Goal: Task Accomplishment & Management: Manage account settings

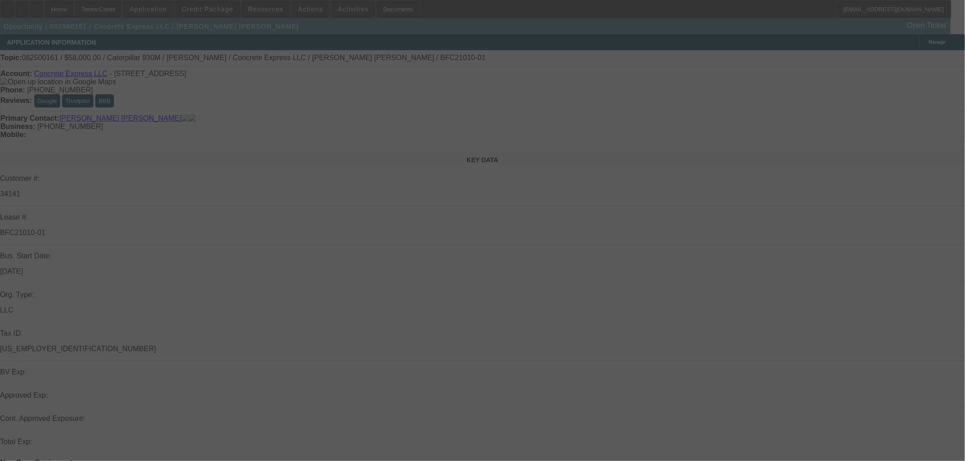
select select "0"
select select "2"
select select "0"
select select "2"
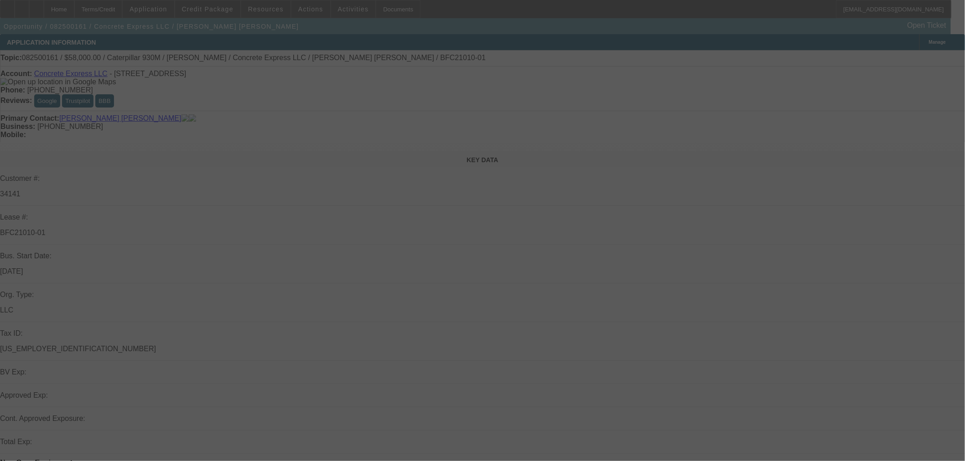
select select "0"
select select "0.15"
select select "2"
select select "0"
select select "0.15"
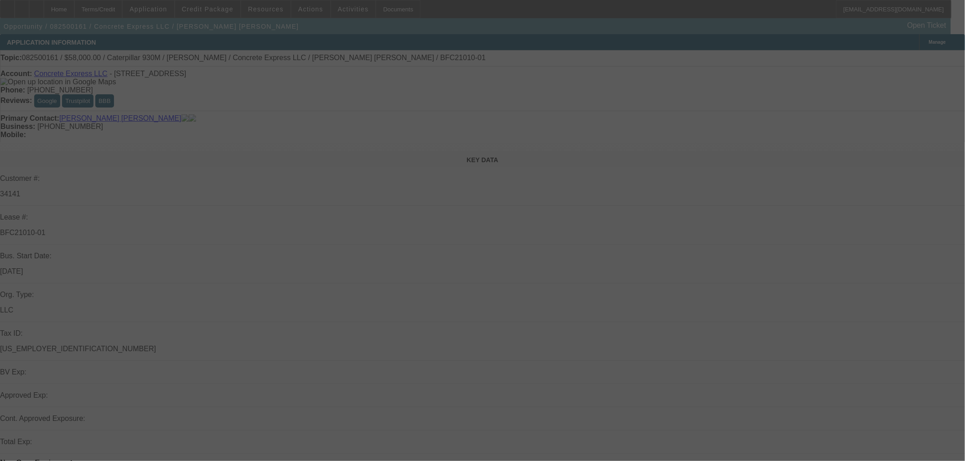
select select "2"
select select "0"
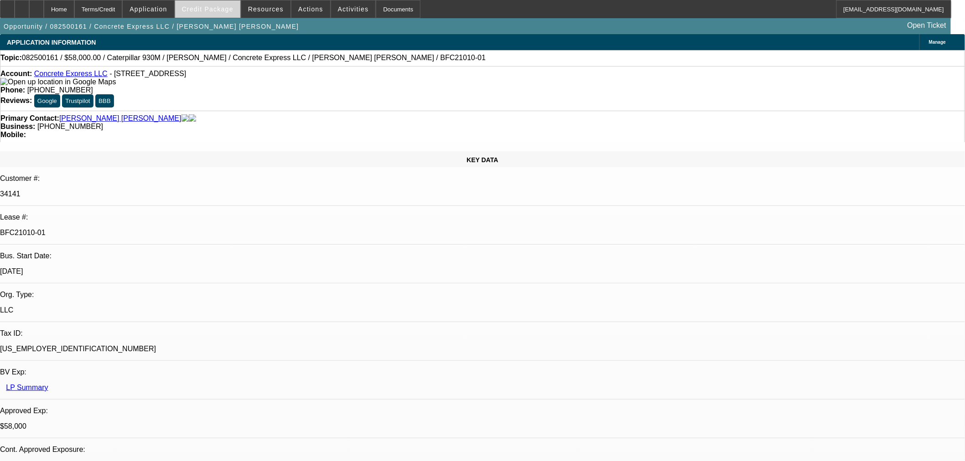
select select "2"
select select "6"
select select "2"
select select "6"
select select "2"
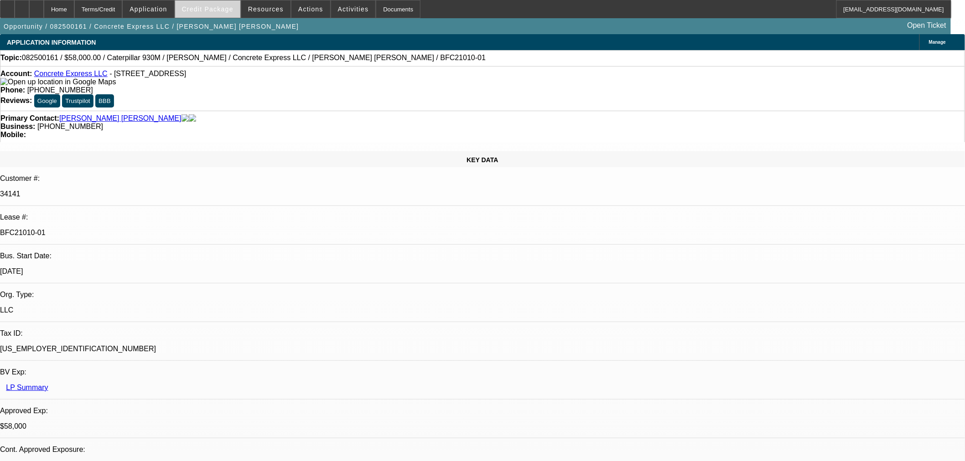
select select "6"
select select "2"
select select "6"
click at [221, 10] on span "Credit Package" at bounding box center [208, 8] width 52 height 7
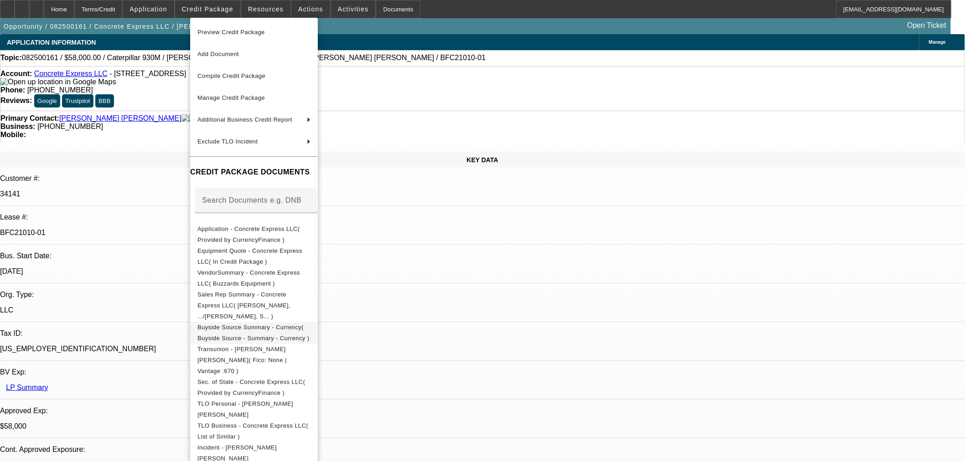
click at [280, 324] on span "Buyside Source Summary - Currency( Buyside Source - Summary - Currency )" at bounding box center [253, 333] width 112 height 18
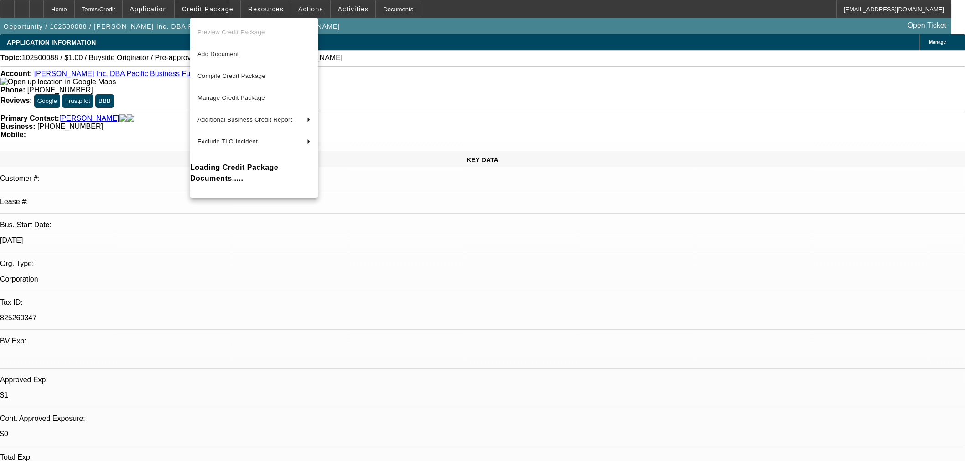
select select "0"
select select "2"
select select "0"
select select "6"
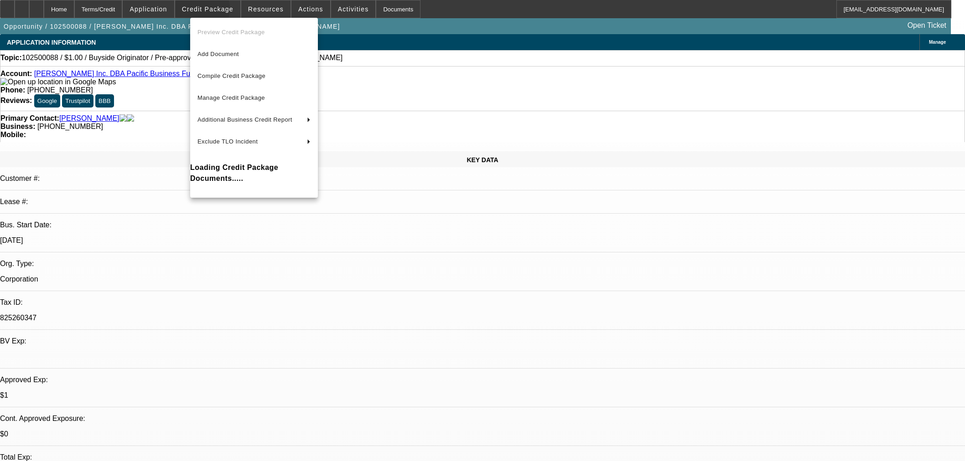
select select "0"
select select "2"
select select "0"
select select "6"
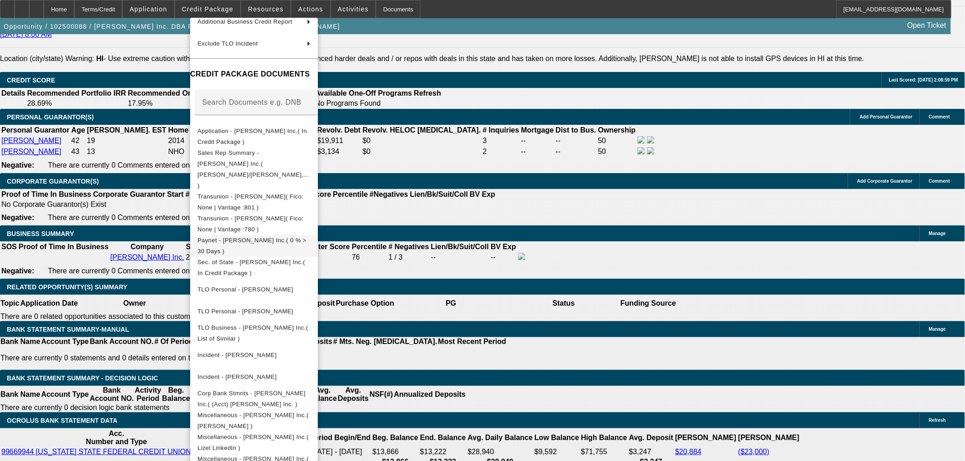
scroll to position [1293, 0]
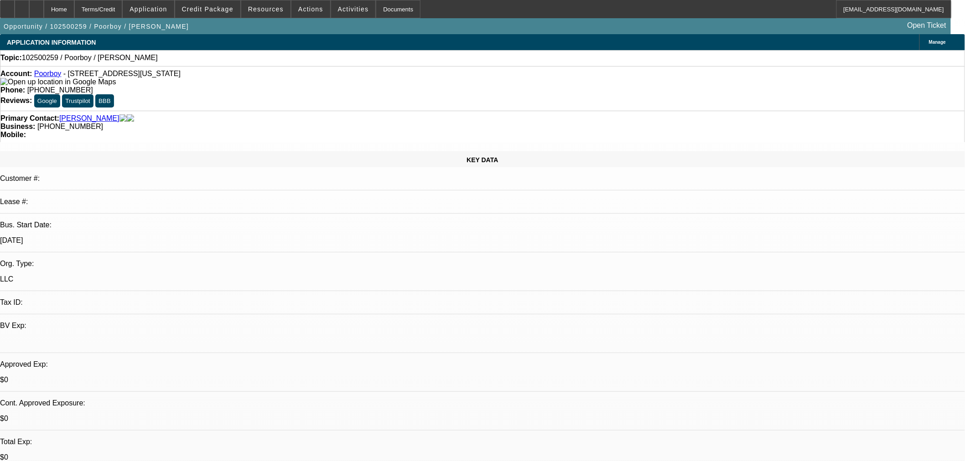
select select "0"
select select "2"
select select "0.1"
select select "4"
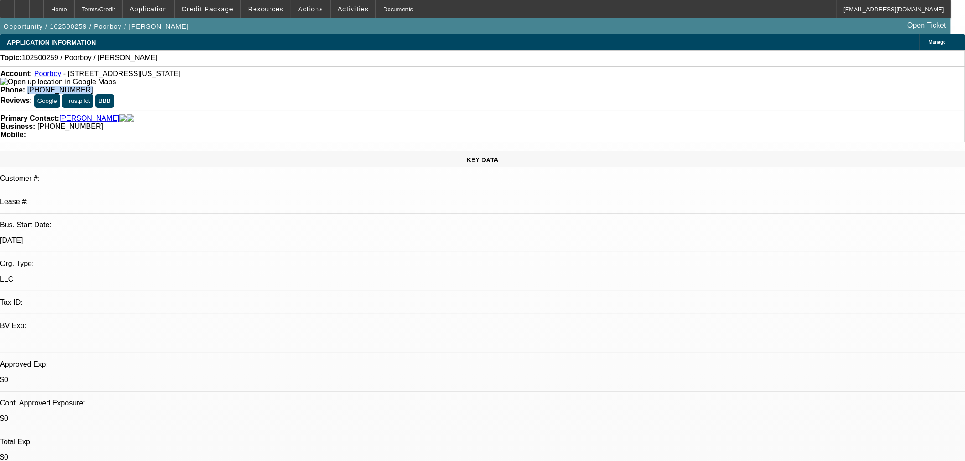
drag, startPoint x: 403, startPoint y: 75, endPoint x: 350, endPoint y: 81, distance: 53.2
click at [350, 81] on div "Account: Poorboy - 7450 Indiana 42, Terre Haute, IN 47803 Phone: (812) 239-6191…" at bounding box center [482, 88] width 965 height 45
copy span "(812) 239-6191"
select select "0"
select select "2"
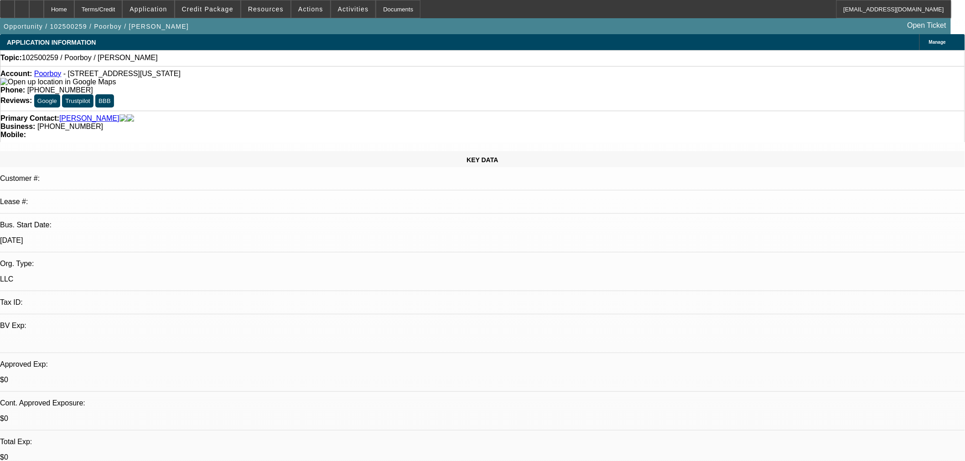
select select "2"
select select "0.1"
select select "4"
click at [56, 76] on link "Poorboy" at bounding box center [47, 74] width 27 height 8
drag, startPoint x: 358, startPoint y: 80, endPoint x: 349, endPoint y: 85, distance: 10.2
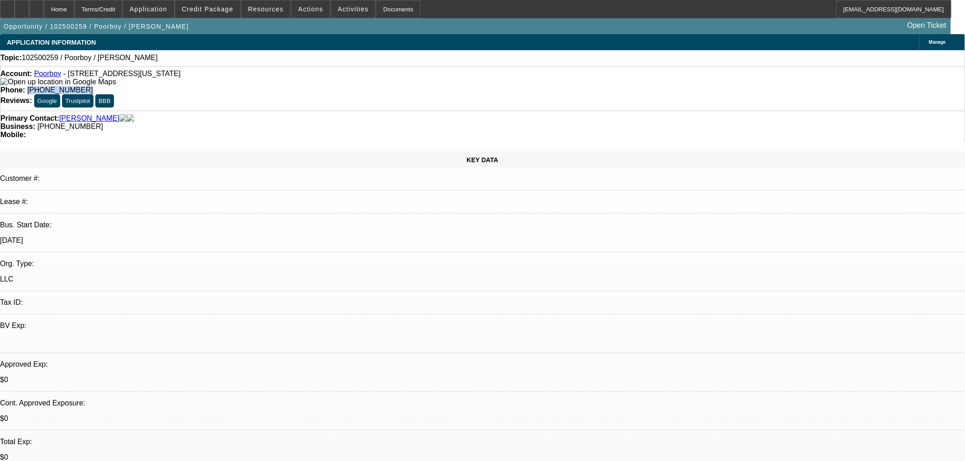
click at [350, 84] on div "Account: Poorboy - [STREET_ADDRESS][US_STATE] Phone: [PHONE_NUMBER] Reviews: Go…" at bounding box center [482, 88] width 965 height 45
copy span "[PHONE_NUMBER]"
click at [771, 116] on span "Reply All" at bounding box center [771, 119] width 25 height 11
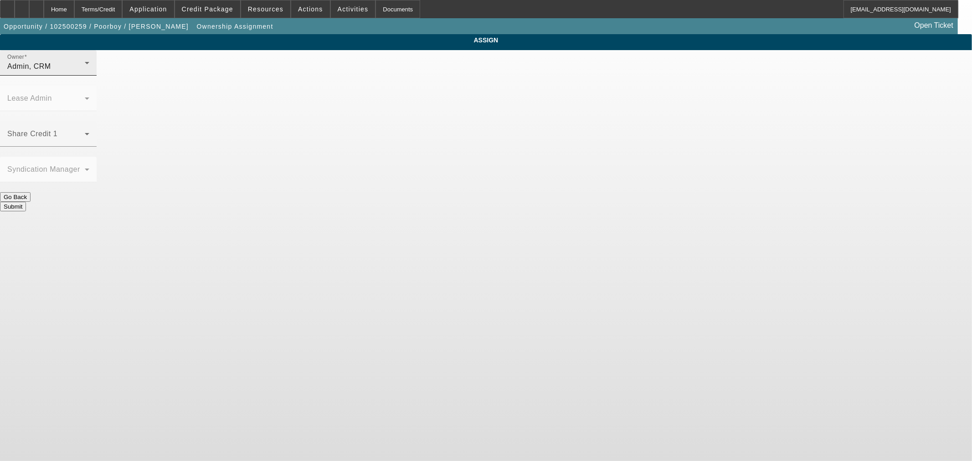
click at [85, 72] on div "Admin, CRM" at bounding box center [45, 66] width 77 height 11
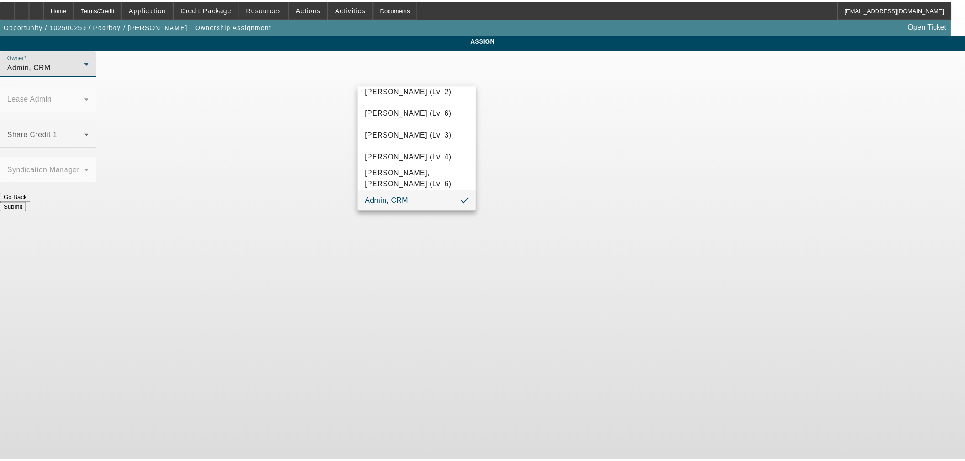
scroll to position [835, 0]
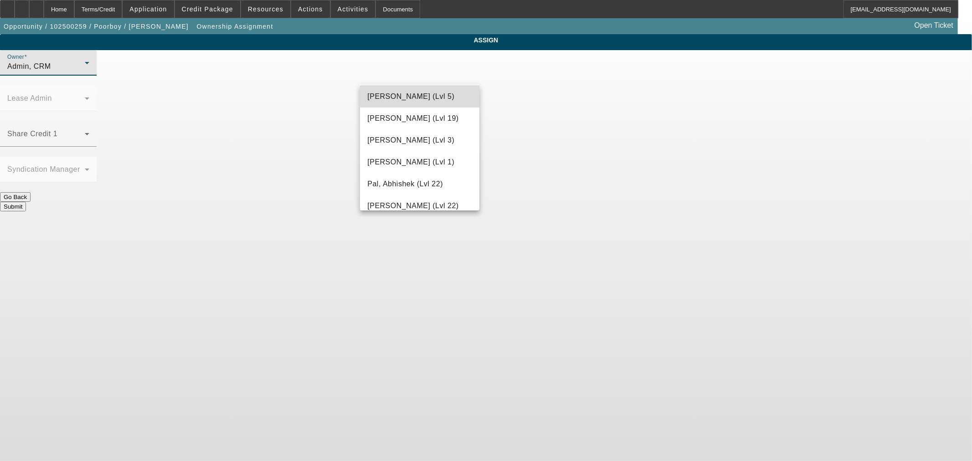
click at [424, 106] on mat-option "Nubie, Daniel (Lvl 5)" at bounding box center [419, 97] width 119 height 22
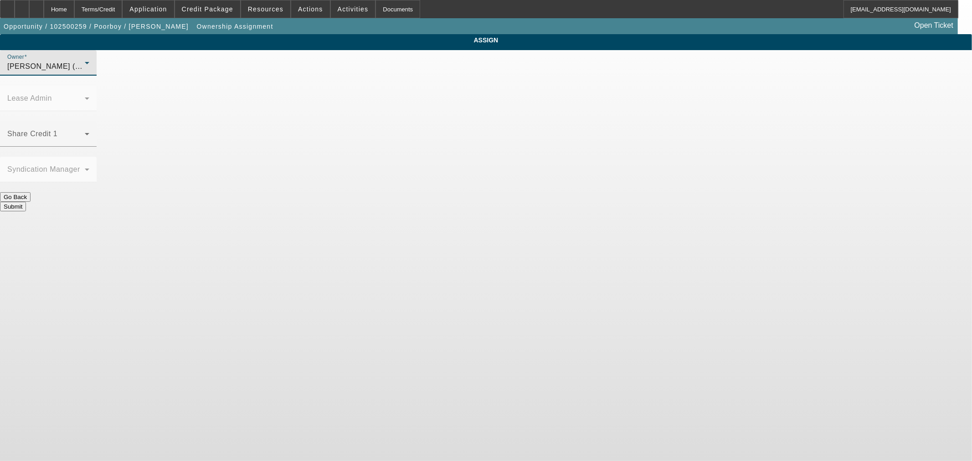
click at [26, 202] on button "Submit" at bounding box center [13, 207] width 26 height 10
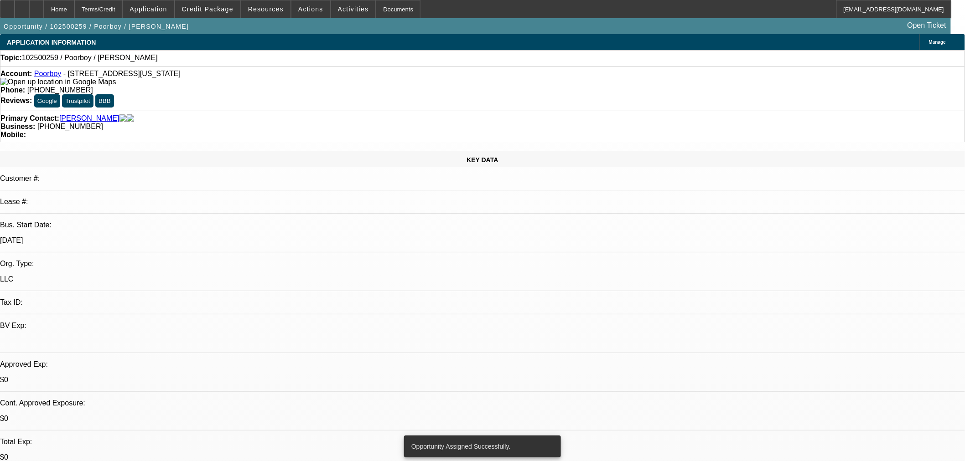
select select "0"
select select "2"
select select "0.1"
select select "4"
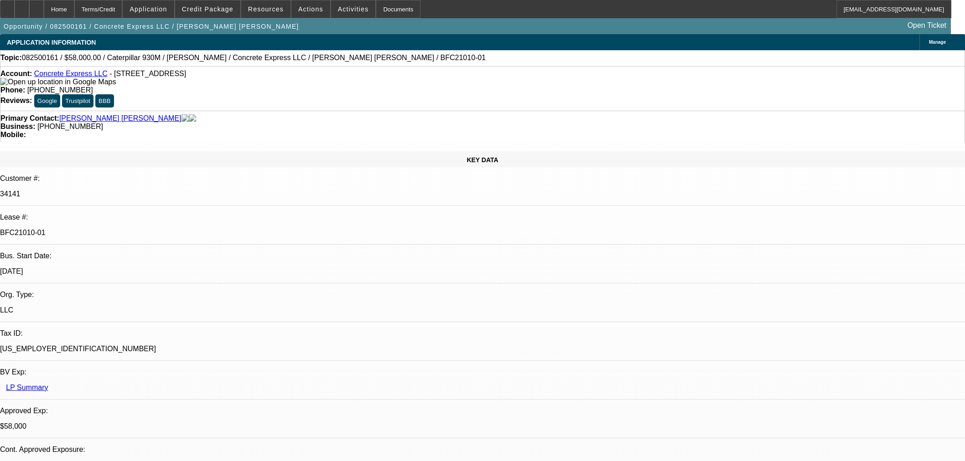
select select "0"
select select "2"
select select "0"
select select "6"
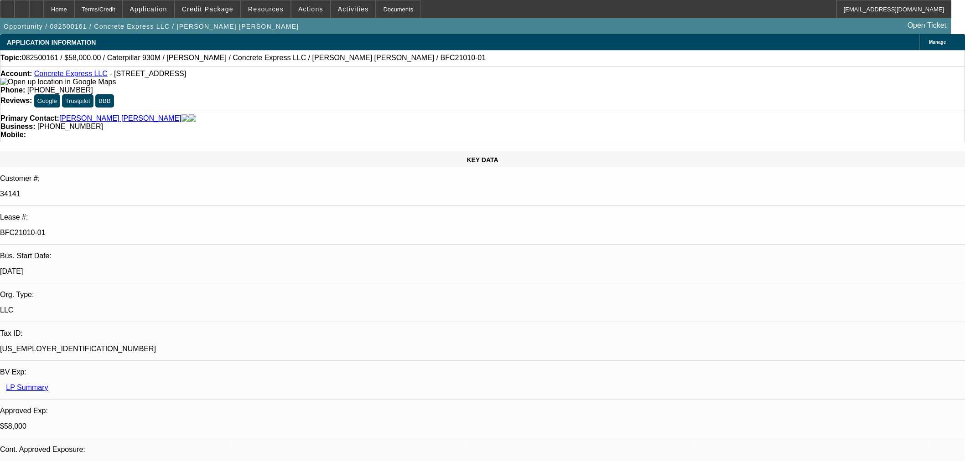
select select "0"
select select "2"
select select "0"
select select "6"
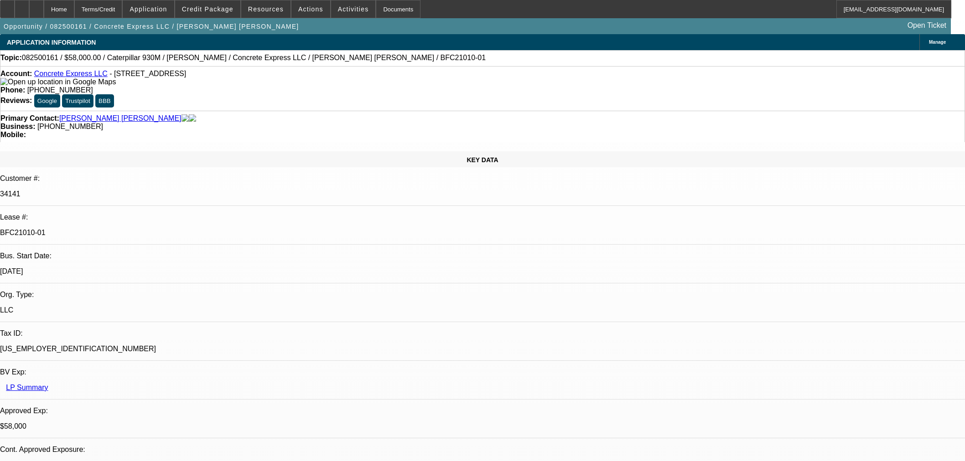
select select "0.15"
select select "2"
select select "0"
select select "6"
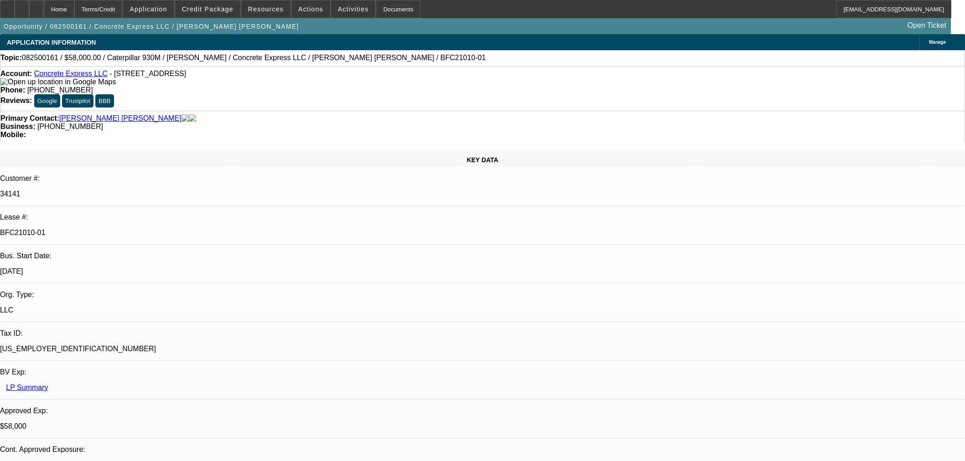
select select "0.15"
select select "2"
select select "0"
select select "6"
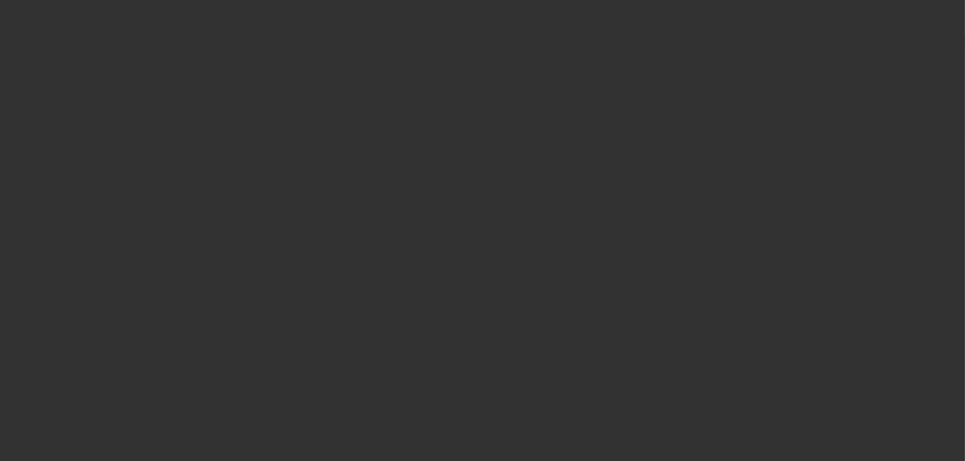
select select "0.15"
select select "2"
select select "0"
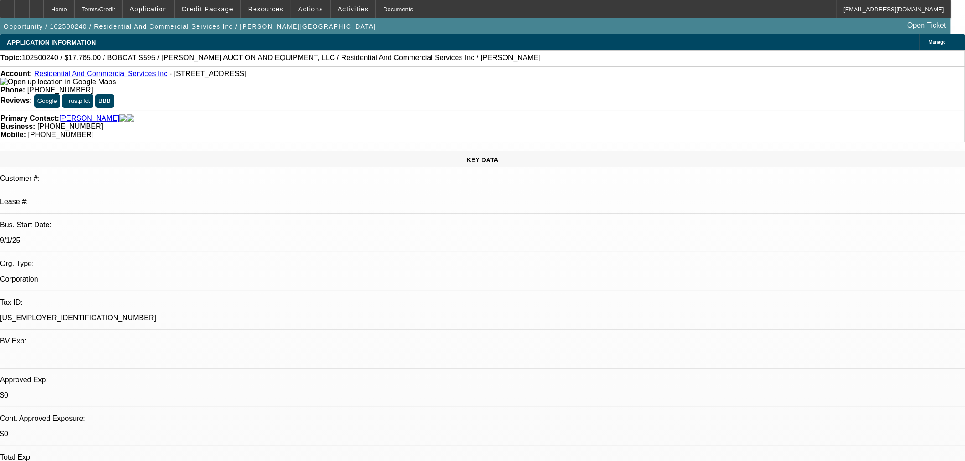
select select "1"
select select "2"
select select "6"
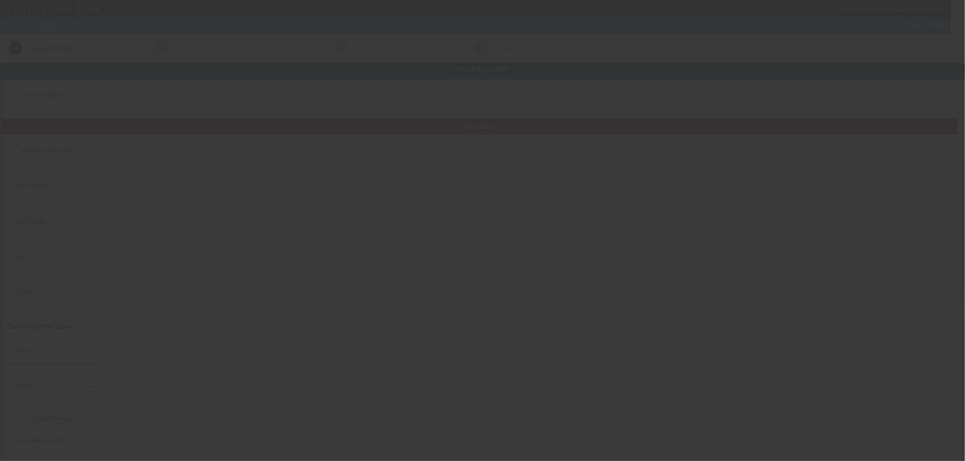
type input "Currency"
type input "JULY'S KITCHEN INSTALLATION, LLC"
type input "[STREET_ADDRESS]"
type input "72401"
type input "[GEOGRAPHIC_DATA]"
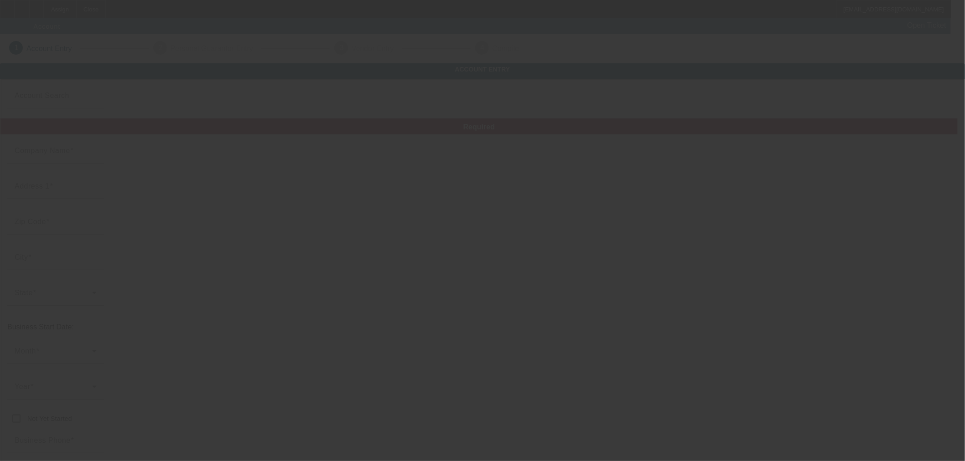
type input "[PHONE_NUMBER]"
type input "[EMAIL_ADDRESS][DOMAIN_NAME]"
type input "[PERSON_NAME]"
type input "99-2832591"
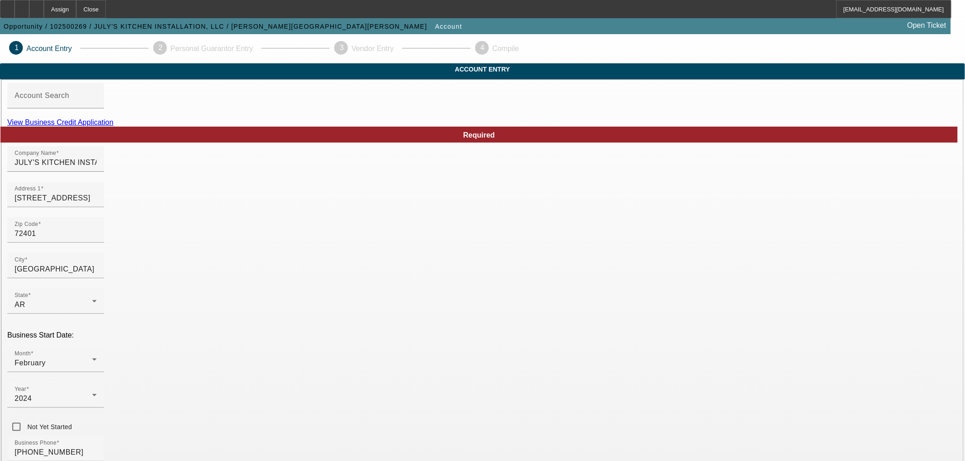
click at [113, 126] on link "View Business Credit Application" at bounding box center [60, 123] width 106 height 8
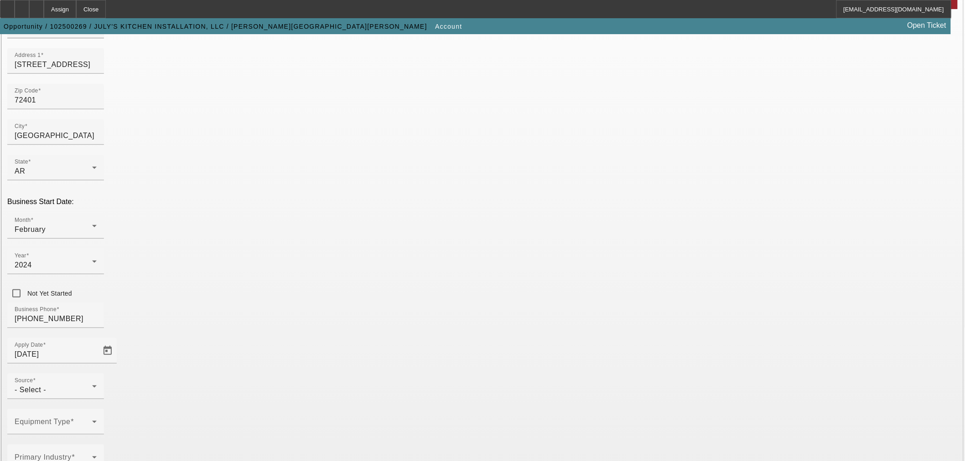
scroll to position [169, 0]
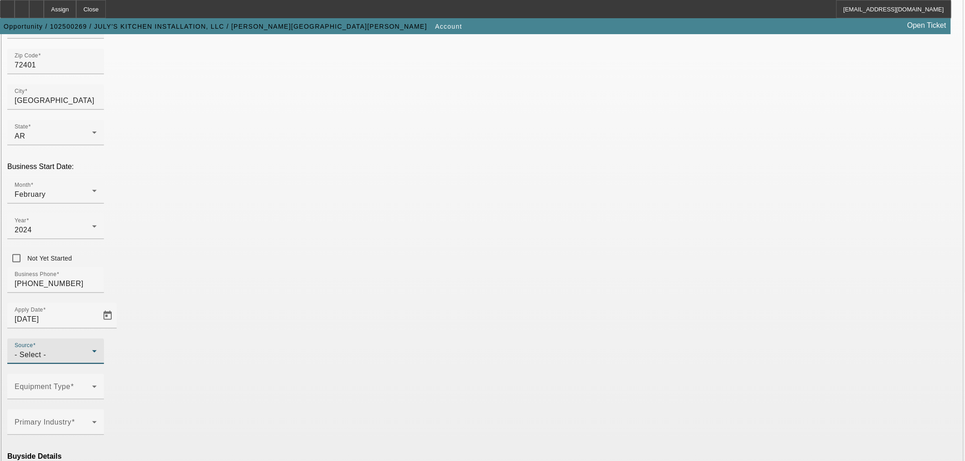
click at [100, 346] on icon at bounding box center [94, 351] width 11 height 11
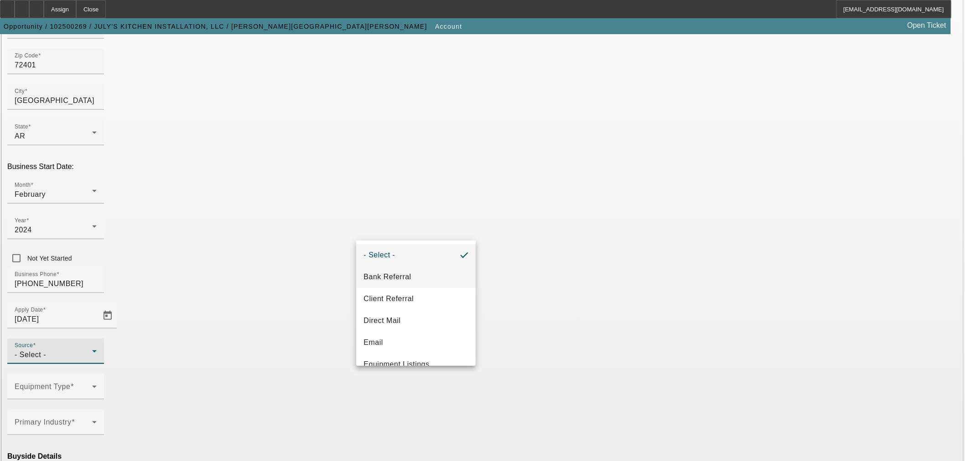
click at [421, 277] on mat-option "Bank Referral" at bounding box center [415, 277] width 119 height 22
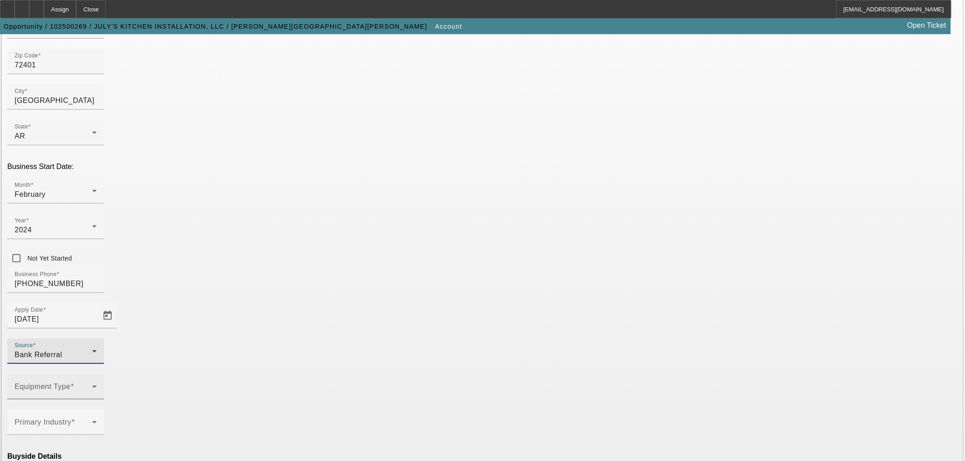
click at [100, 382] on icon at bounding box center [94, 387] width 11 height 11
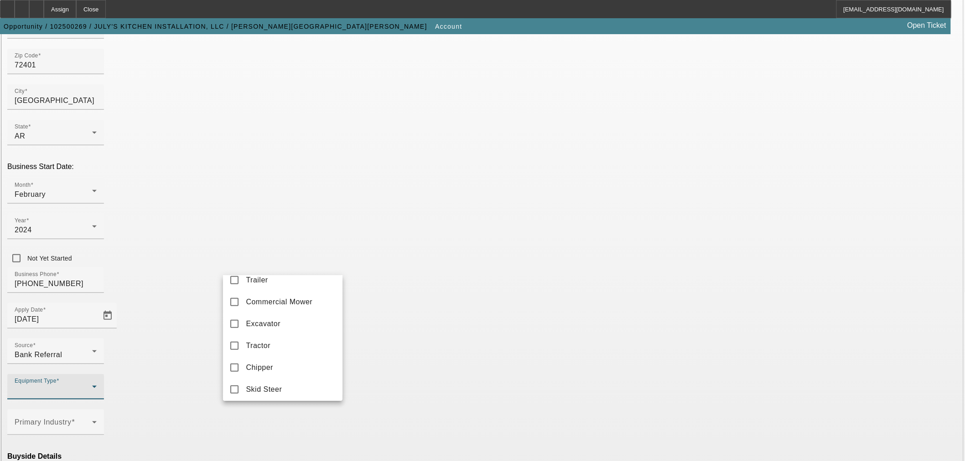
scroll to position [253, 0]
click at [254, 305] on span "Excavator" at bounding box center [263, 299] width 35 height 11
click at [377, 282] on div at bounding box center [482, 230] width 965 height 461
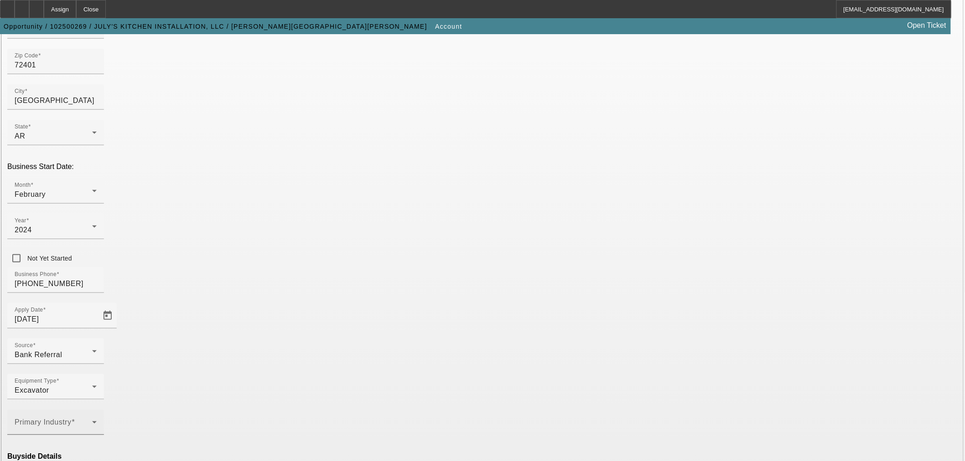
click at [92, 421] on span at bounding box center [53, 426] width 77 height 11
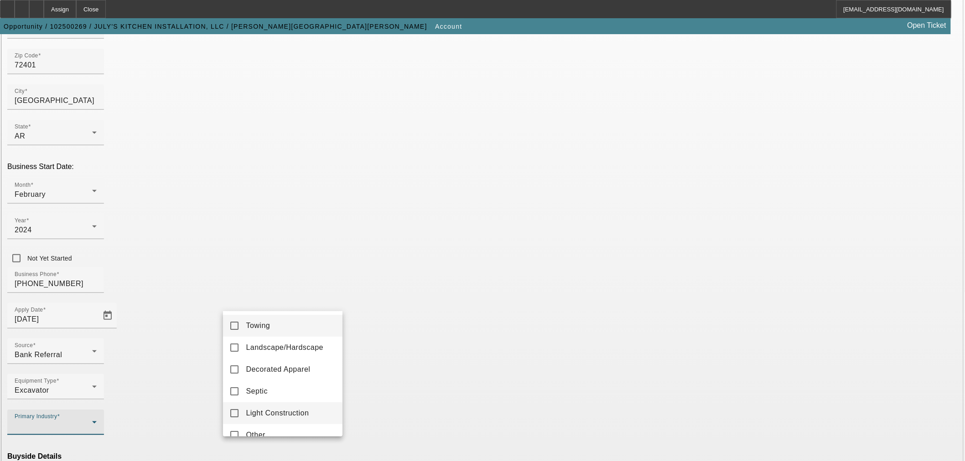
click at [277, 408] on span "Light Construction" at bounding box center [277, 413] width 63 height 11
click at [366, 307] on div at bounding box center [482, 230] width 965 height 461
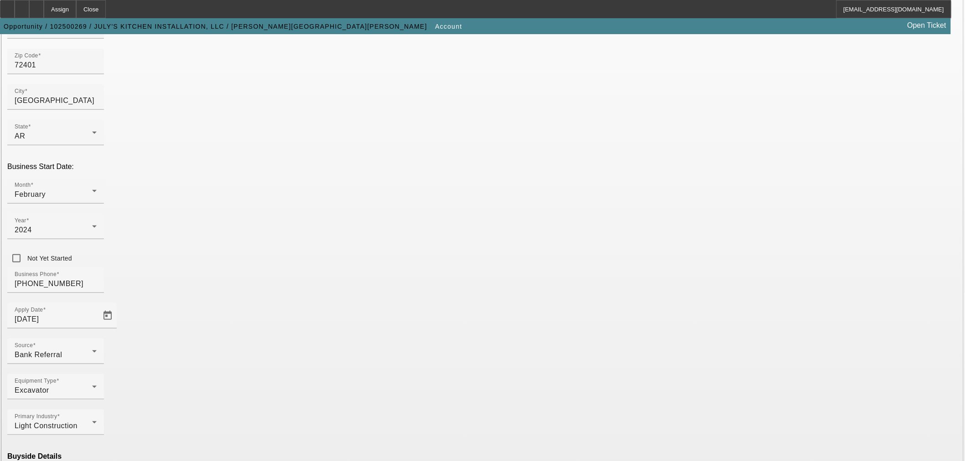
click at [311, 381] on mat-option "Ineligible" at bounding box center [282, 382] width 119 height 22
type input "o"
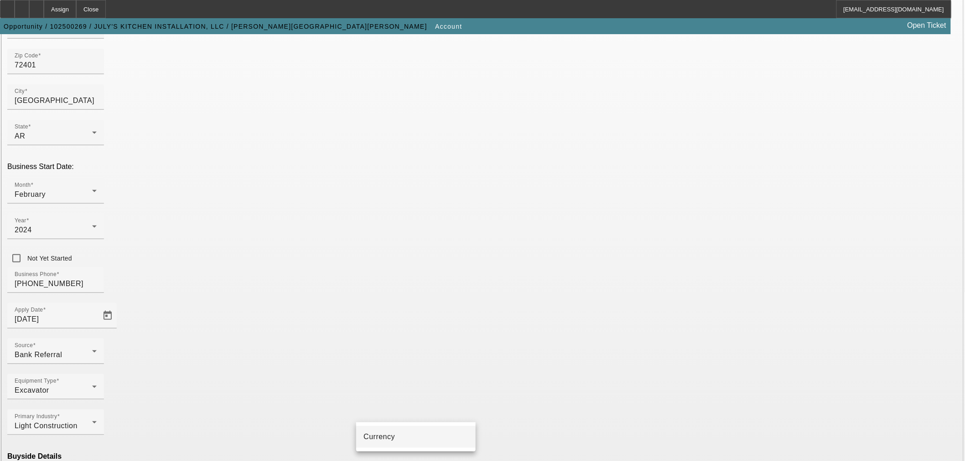
click at [402, 433] on mat-option "Currency" at bounding box center [415, 437] width 119 height 22
type input "Currency"
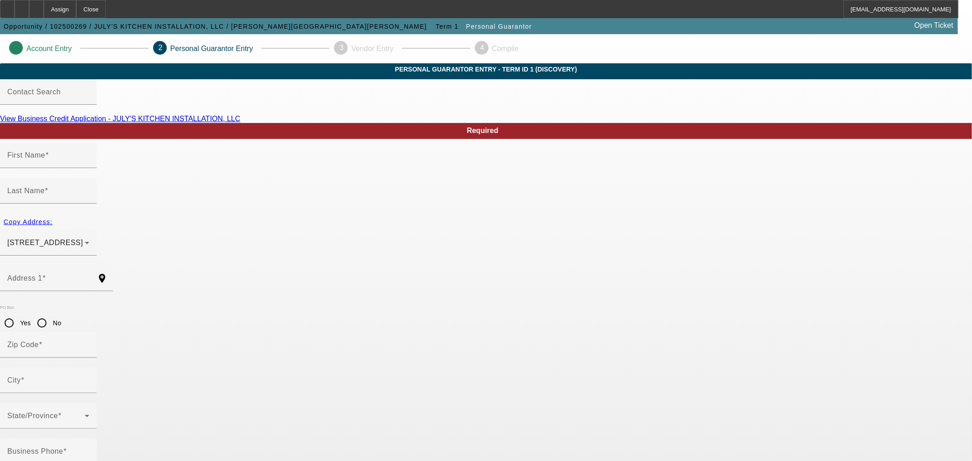
type input "Julio"
type input "Mujica Moreno"
type input "2989 Craighead County Rd 945 Rd"
radio input "true"
type input "72401"
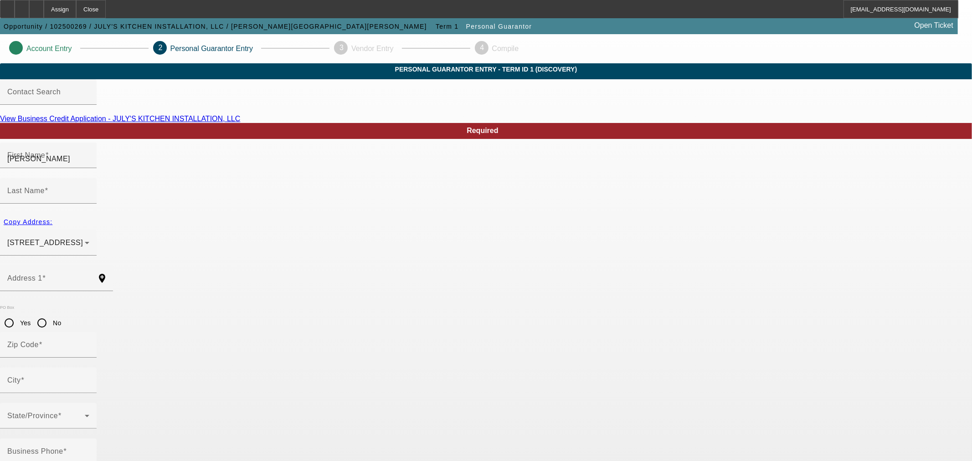
type input "Jonesboro"
type input "(870) 882-2410"
type input "100"
type input "075-06-5759"
type input "ju36@live.com"
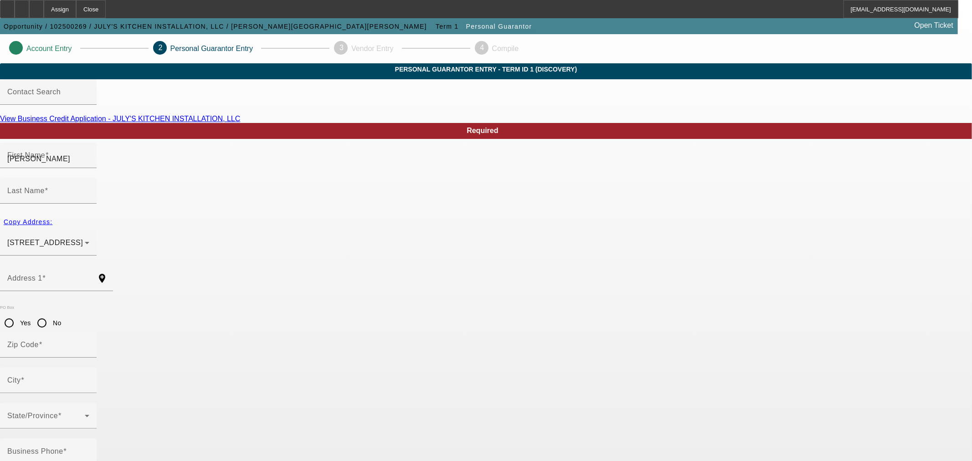
type input "(870) 882-2410"
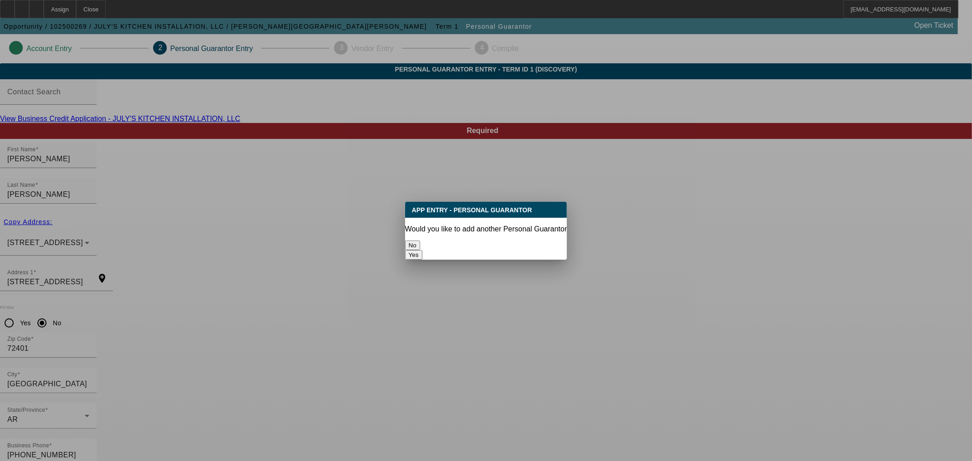
click at [420, 241] on button "No" at bounding box center [412, 246] width 15 height 10
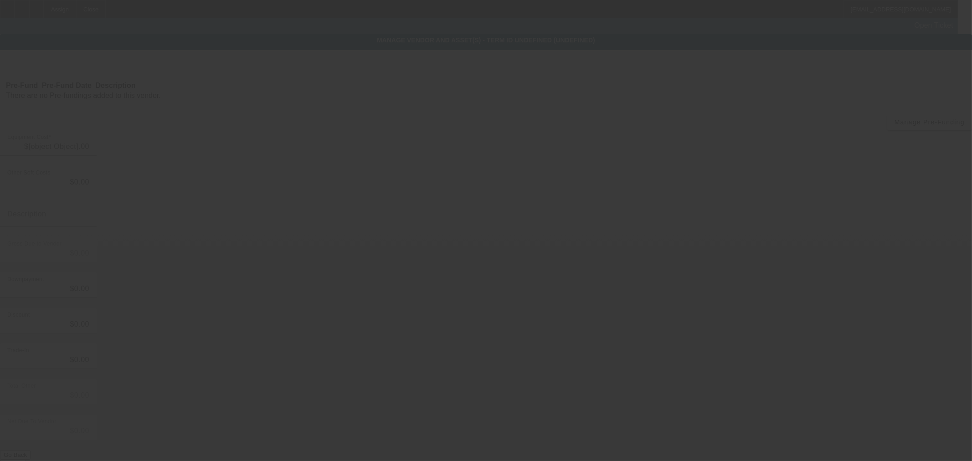
type input "$25,900.00"
type input "$5,000.00"
type input "$20,900.00"
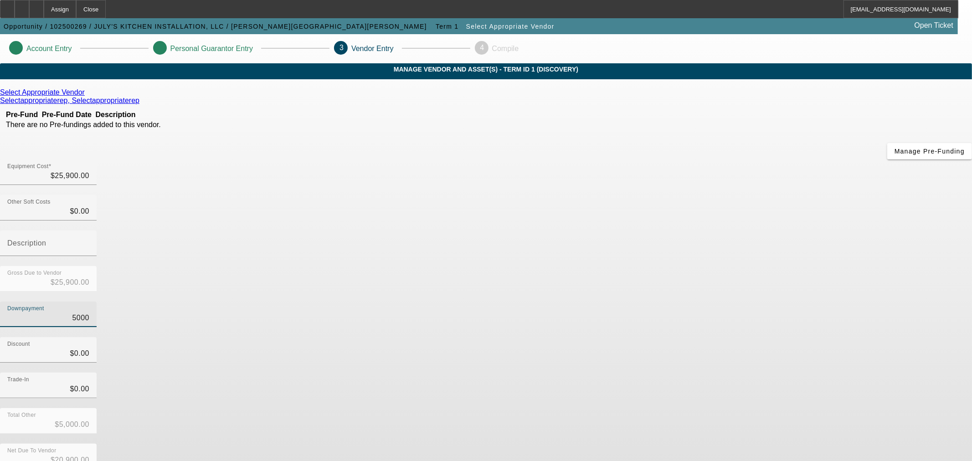
click at [89, 313] on input "5000" at bounding box center [48, 318] width 82 height 11
type input "0"
type input "$0.00"
type input "$25,900.00"
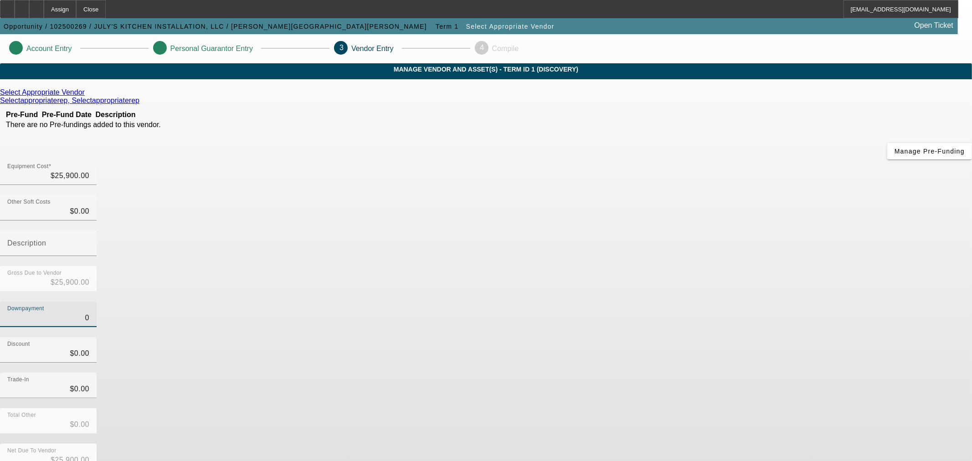
type input "$0.00"
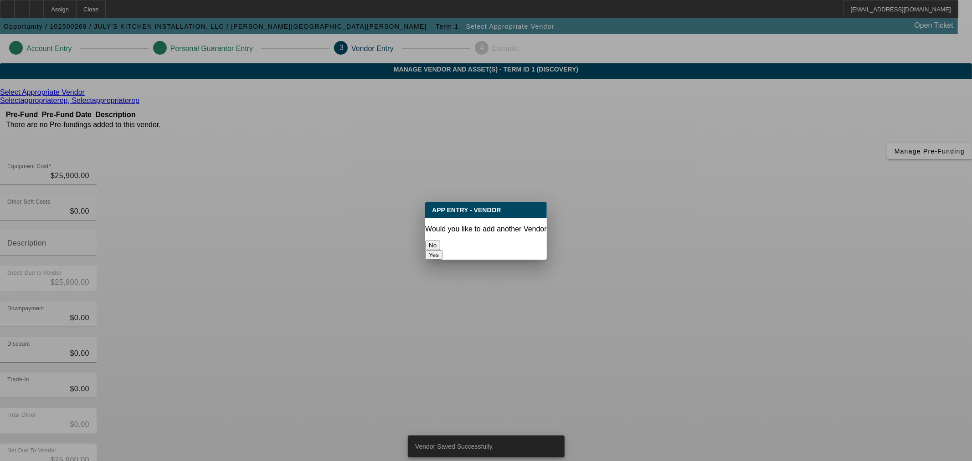
click at [440, 245] on button "No" at bounding box center [432, 246] width 15 height 10
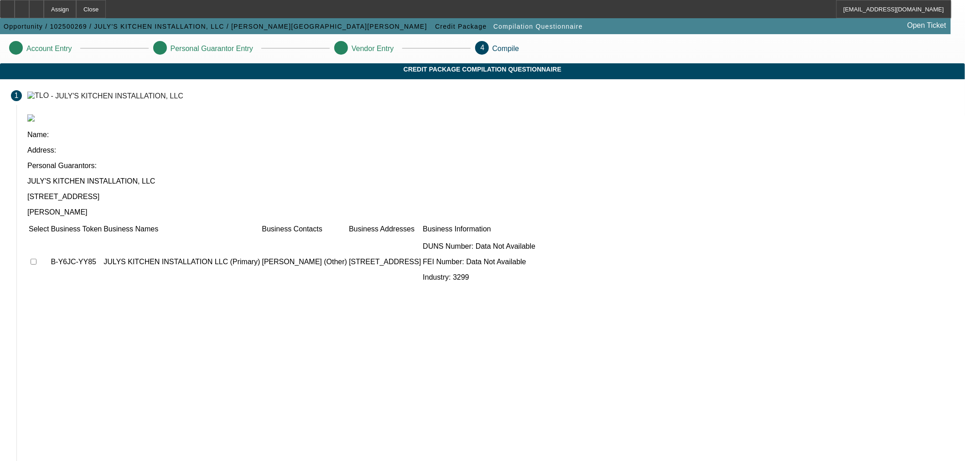
click at [36, 259] on input "checkbox" at bounding box center [34, 262] width 6 height 6
checkbox input "true"
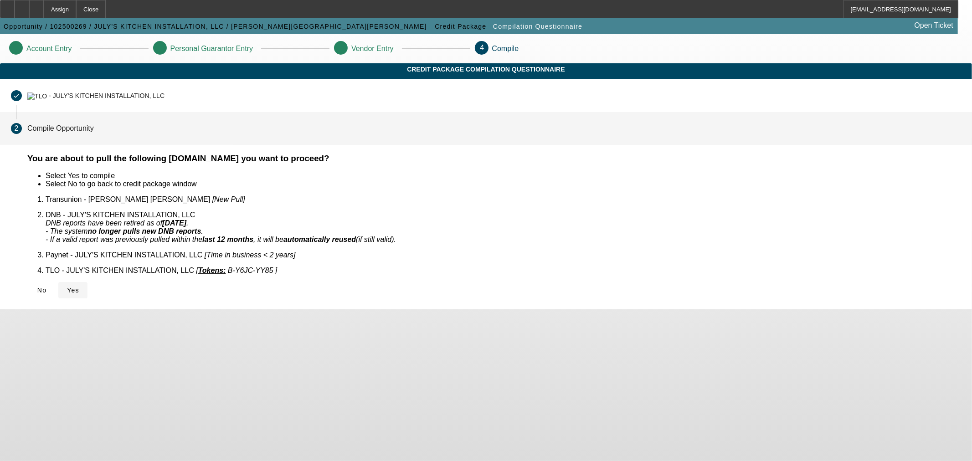
click at [67, 287] on icon at bounding box center [67, 290] width 0 height 7
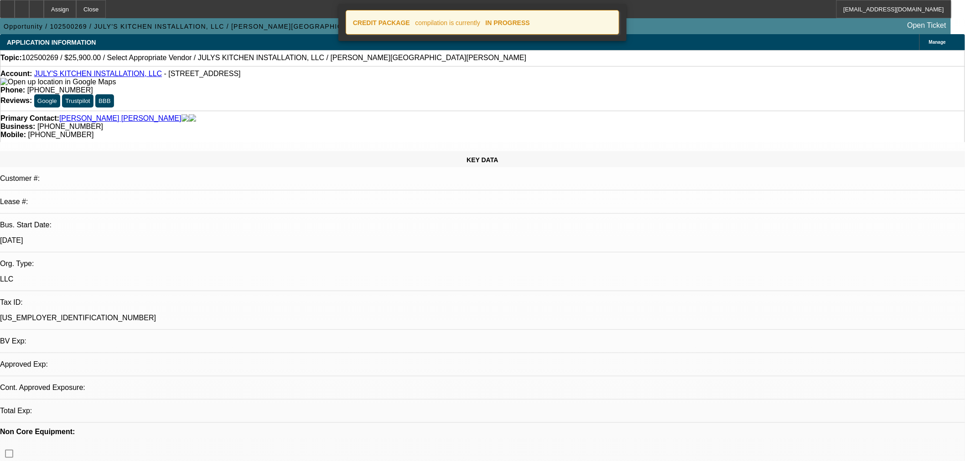
select select "0"
select select "2"
select select "0"
select select "6"
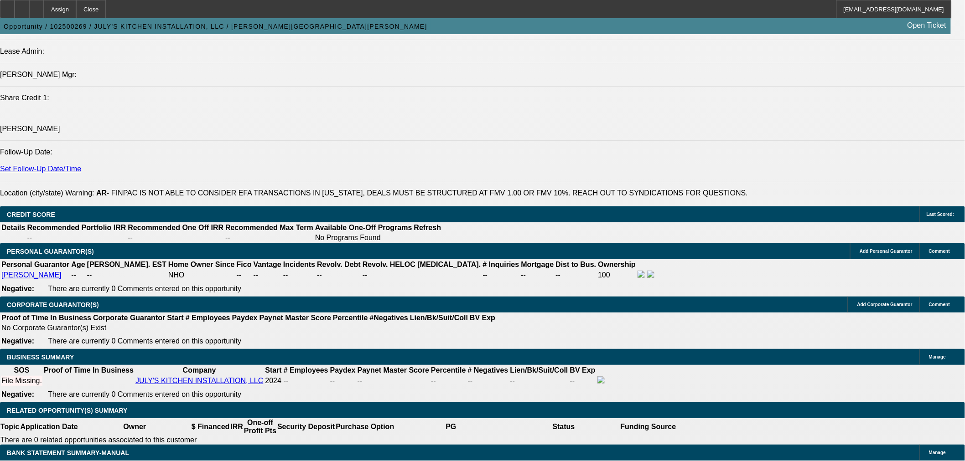
scroll to position [1195, 0]
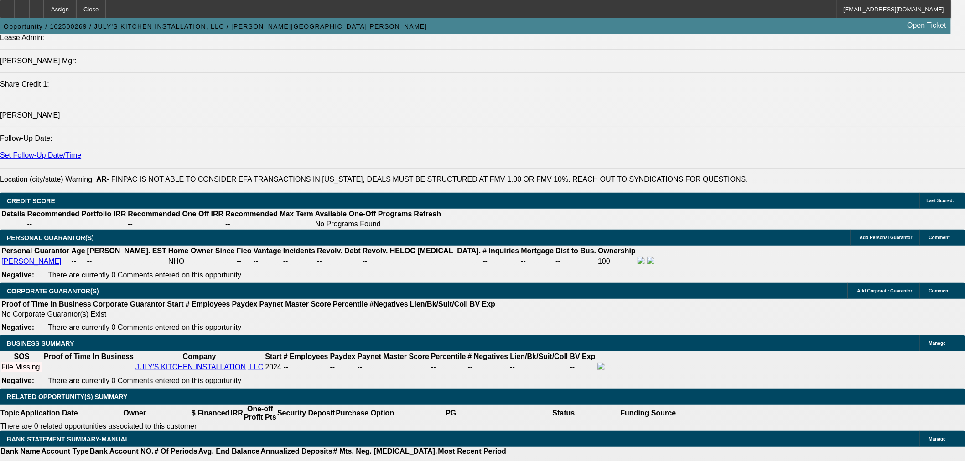
select select "0.15"
type input "$3,885.00"
type input "UNKNOWN"
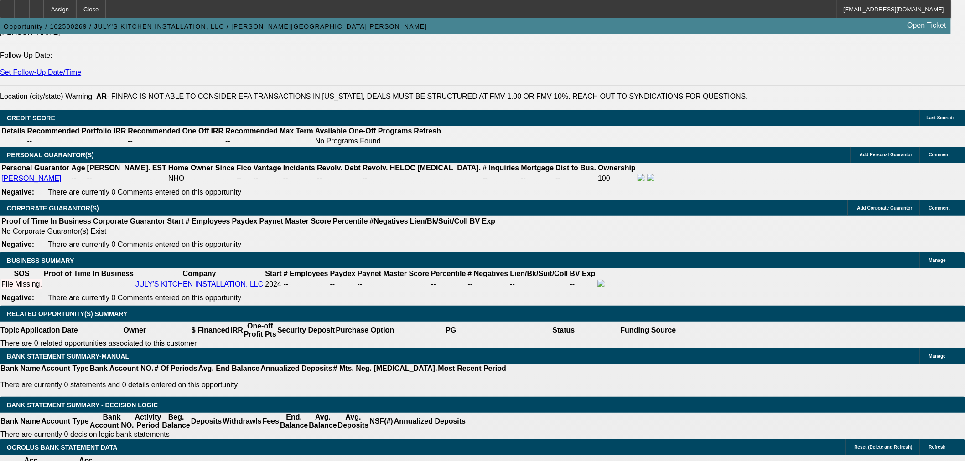
scroll to position [1279, 0]
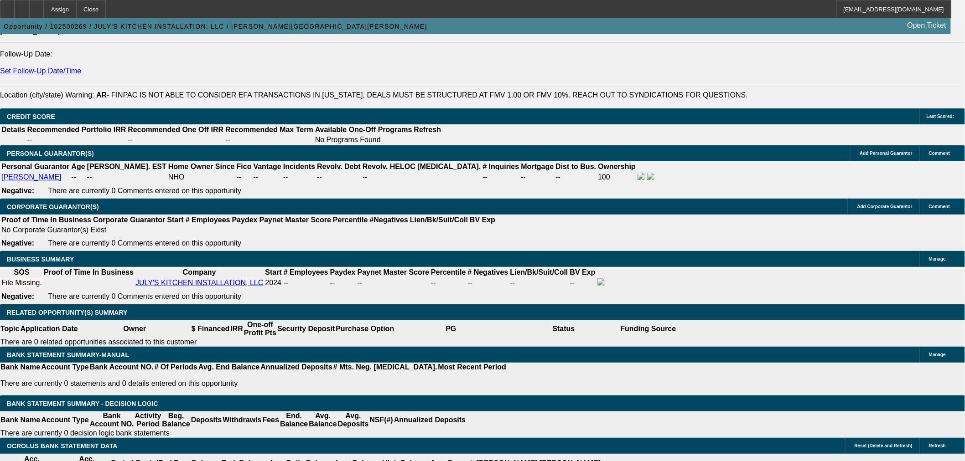
type input "36"
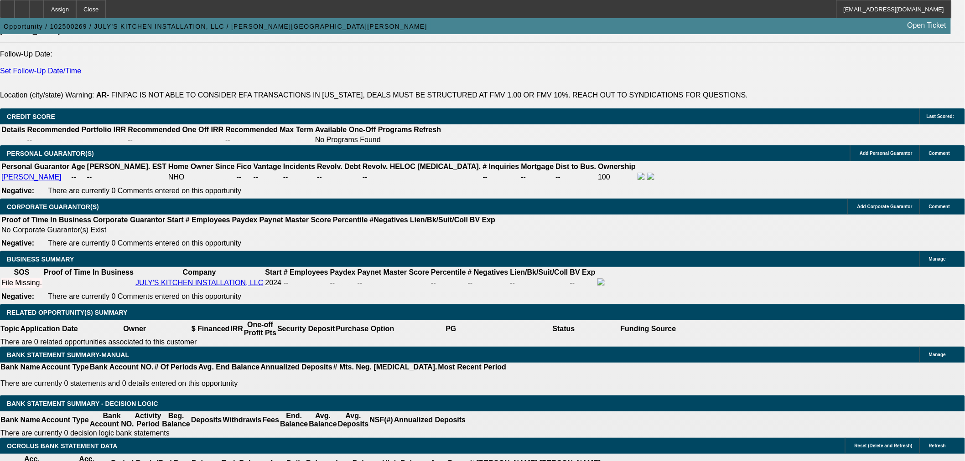
type input "1"
type input "$1,242.00"
type input "$621.00"
type input "19"
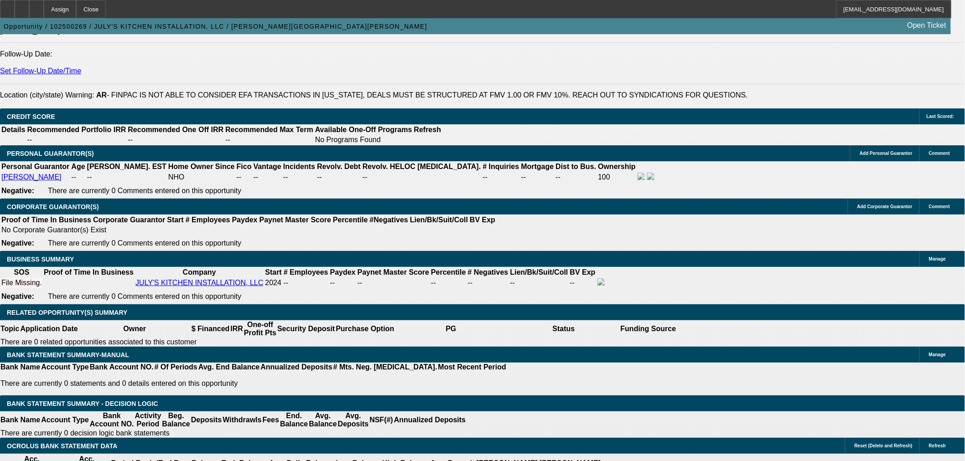
type input "$1,613.96"
type input "$806.98"
type input "19"
drag, startPoint x: 167, startPoint y: 267, endPoint x: 264, endPoint y: 266, distance: 97.5
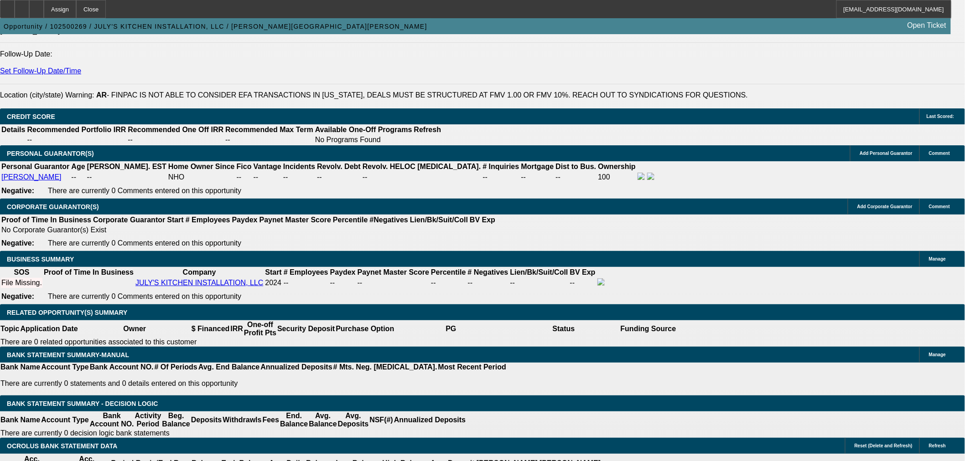
type input "800"
type input "$1,600.00"
type input "18.4"
type input "$800.00"
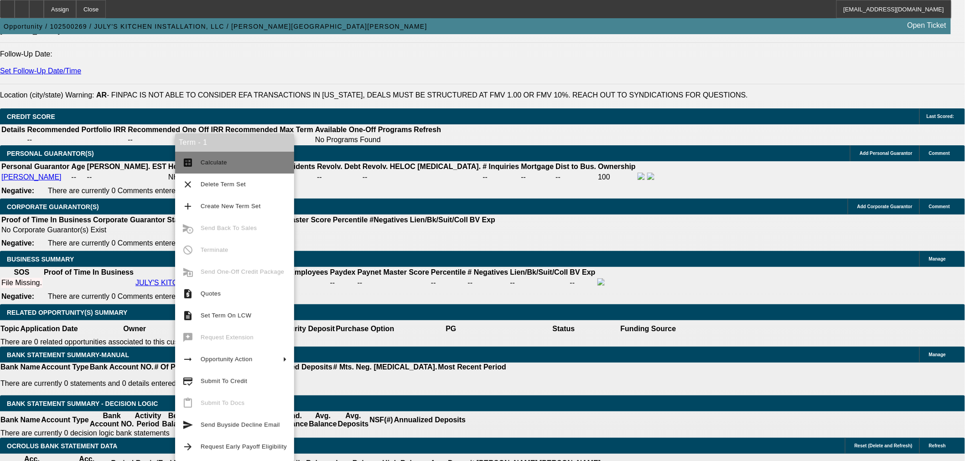
click at [238, 163] on span "Calculate" at bounding box center [244, 162] width 86 height 11
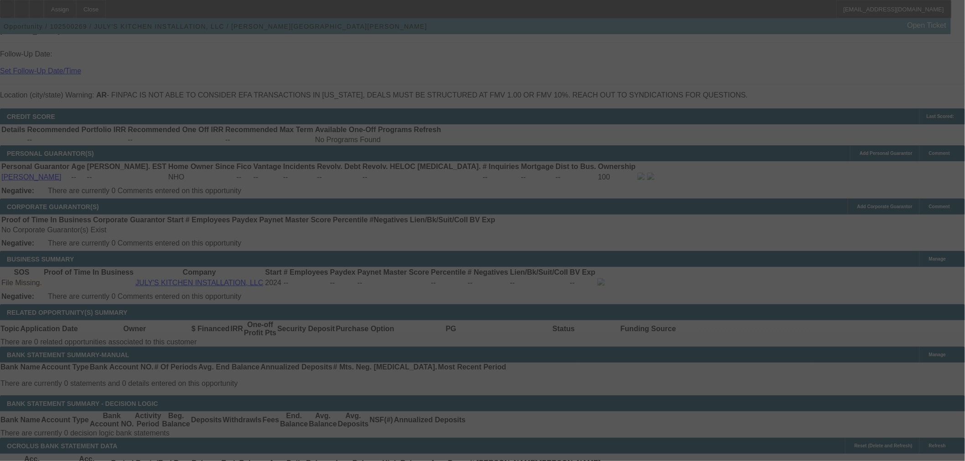
select select "0.15"
select select "2"
select select "0"
select select "6"
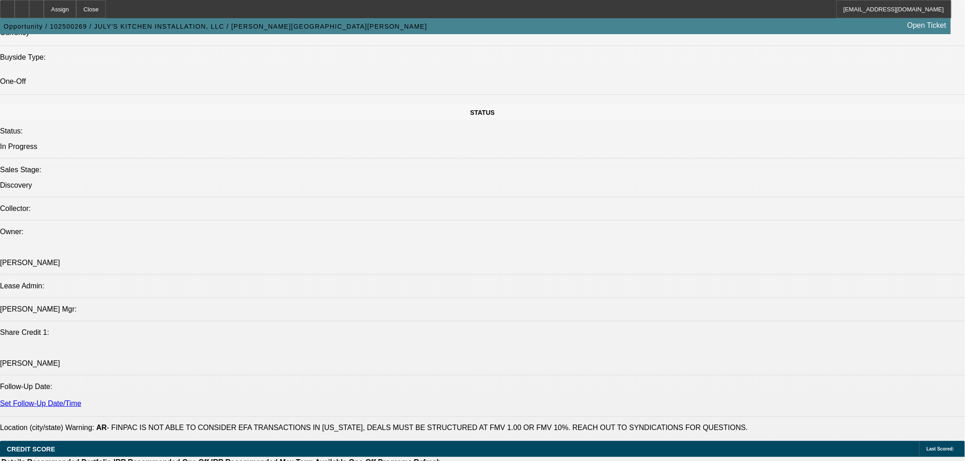
scroll to position [942, 0]
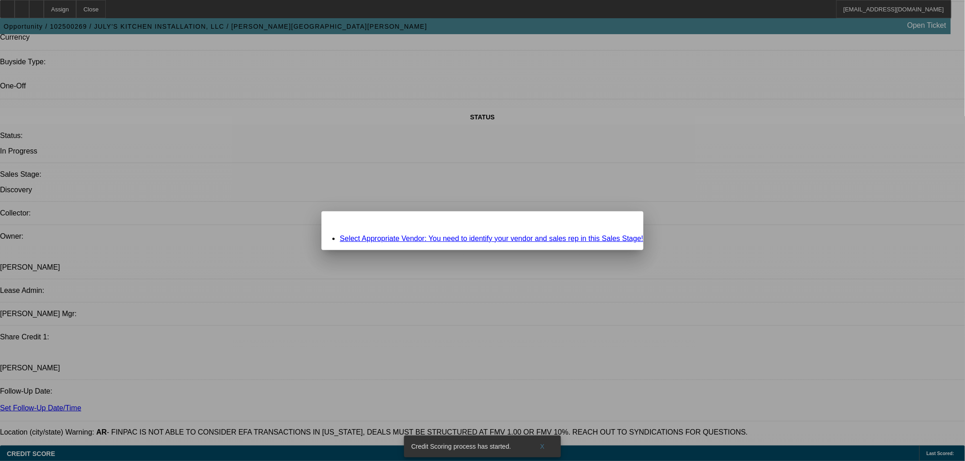
click at [625, 222] on span "Close" at bounding box center [631, 219] width 12 height 5
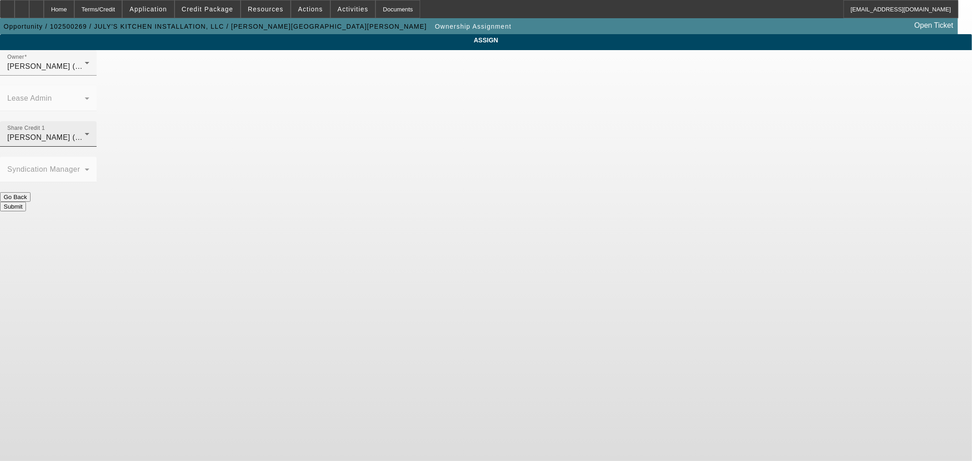
click at [98, 134] on span "O'Connor, Kevin (Lvl 19)" at bounding box center [52, 138] width 91 height 8
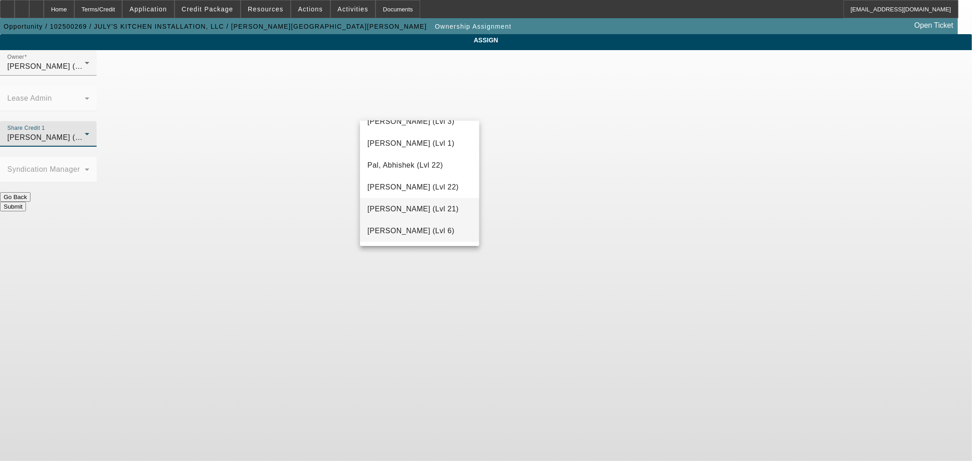
scroll to position [930, 0]
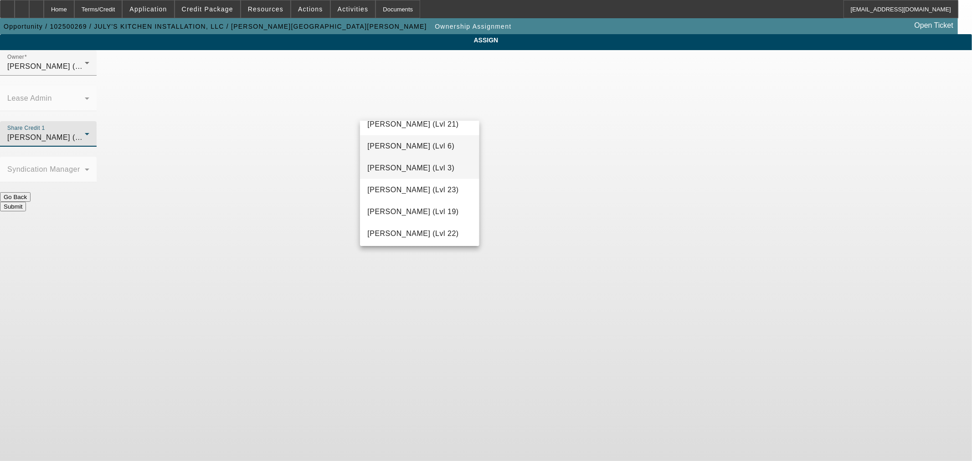
click at [409, 172] on span "Richards, Stephanie (Lvl 3)" at bounding box center [410, 168] width 87 height 11
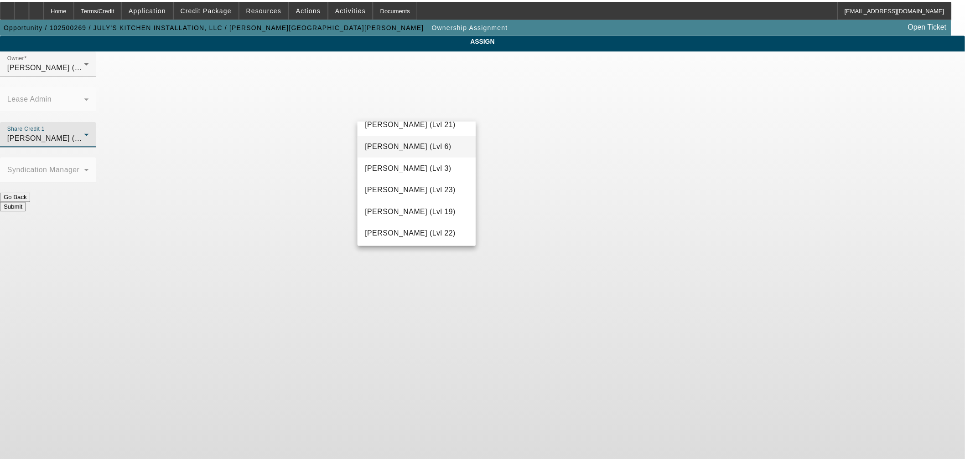
scroll to position [0, 0]
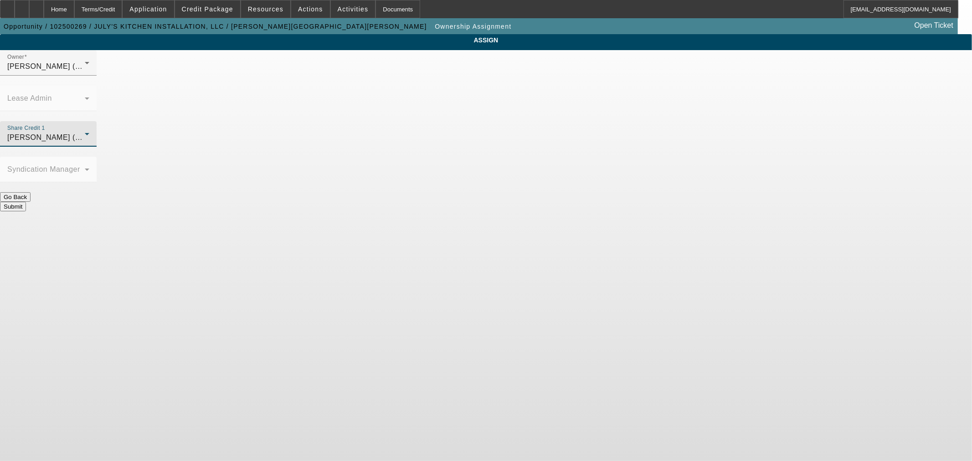
click at [26, 202] on button "Submit" at bounding box center [13, 207] width 26 height 10
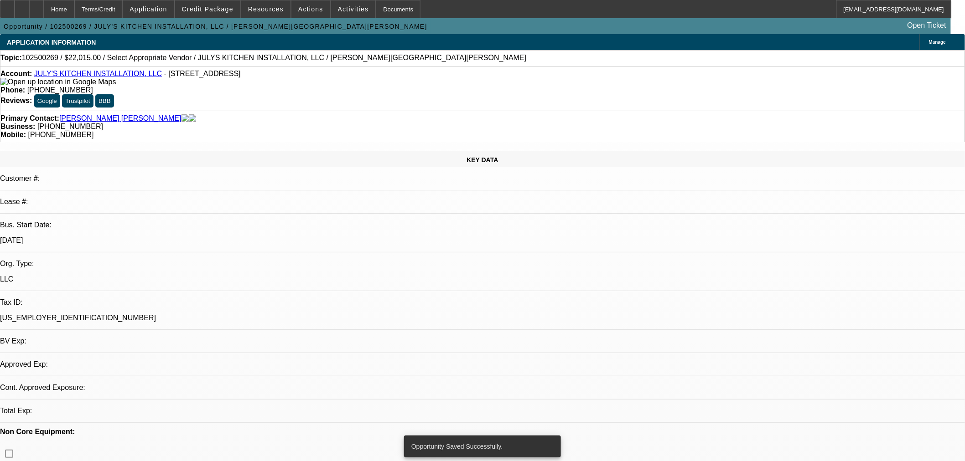
select select "0.15"
select select "2"
select select "0"
select select "6"
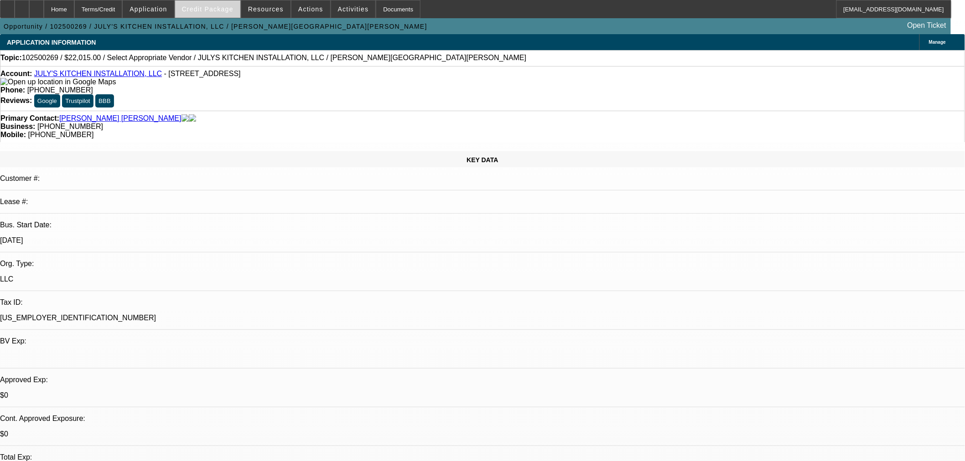
click at [213, 11] on span "Credit Package" at bounding box center [208, 8] width 52 height 7
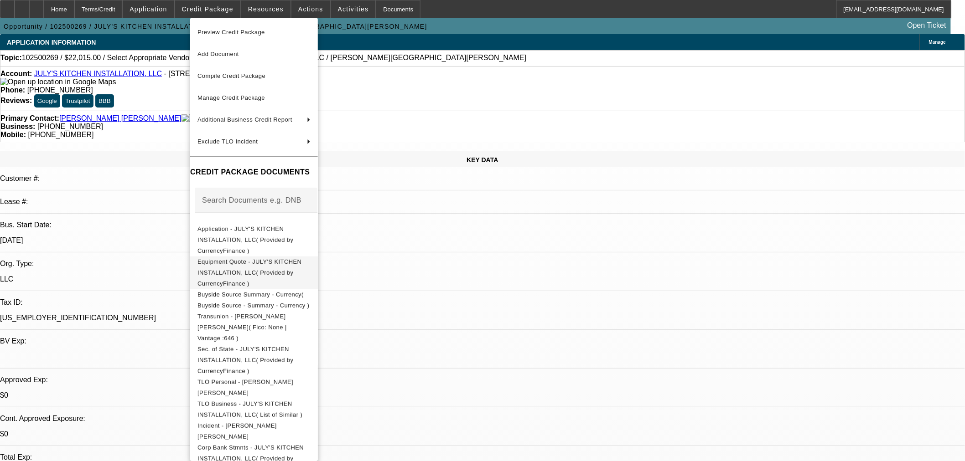
click at [278, 261] on span "Equipment Quote - JULY'S KITCHEN INSTALLATION, LLC( Provided by CurrencyFinance…" at bounding box center [253, 272] width 113 height 33
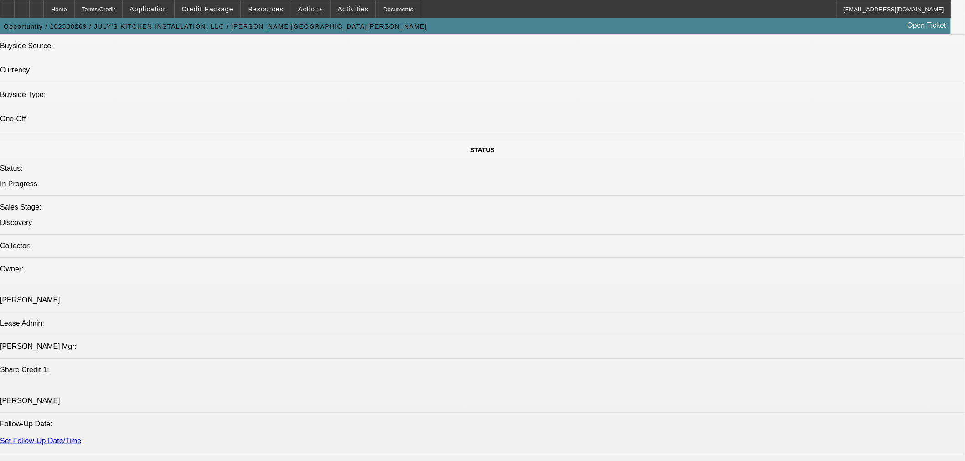
scroll to position [1013, 0]
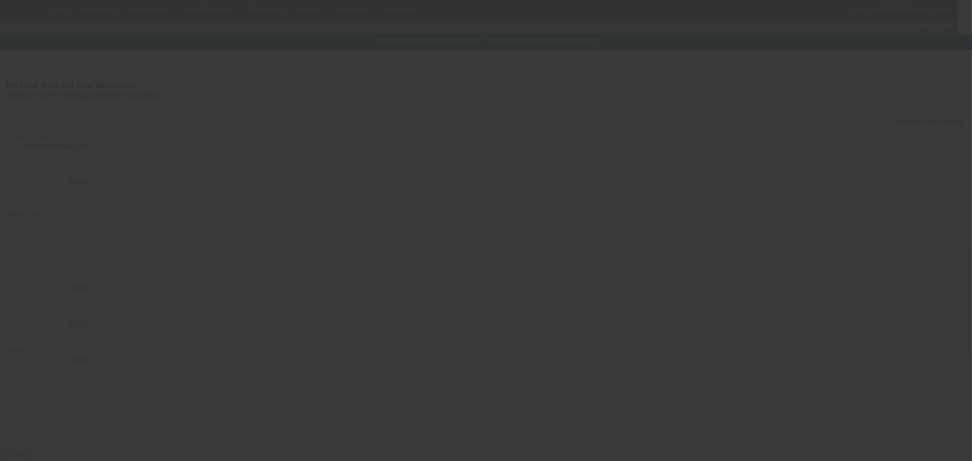
type input "$25,900.00"
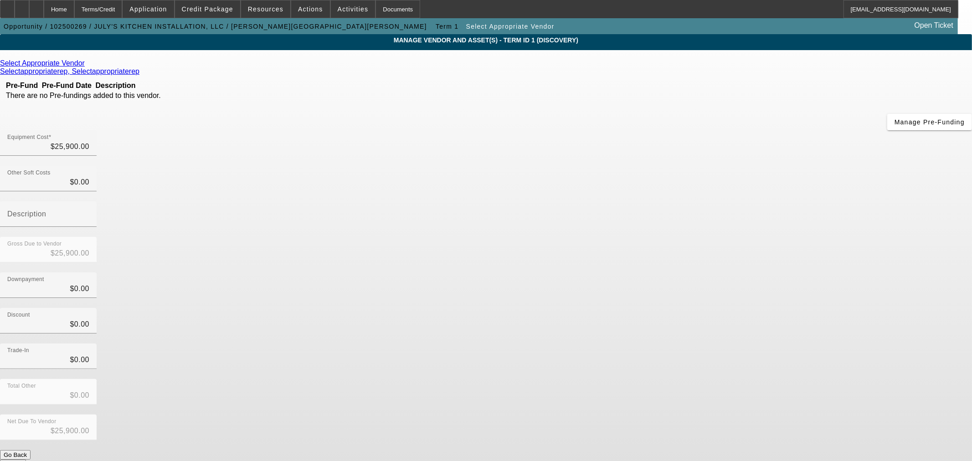
click at [87, 62] on link at bounding box center [86, 63] width 2 height 8
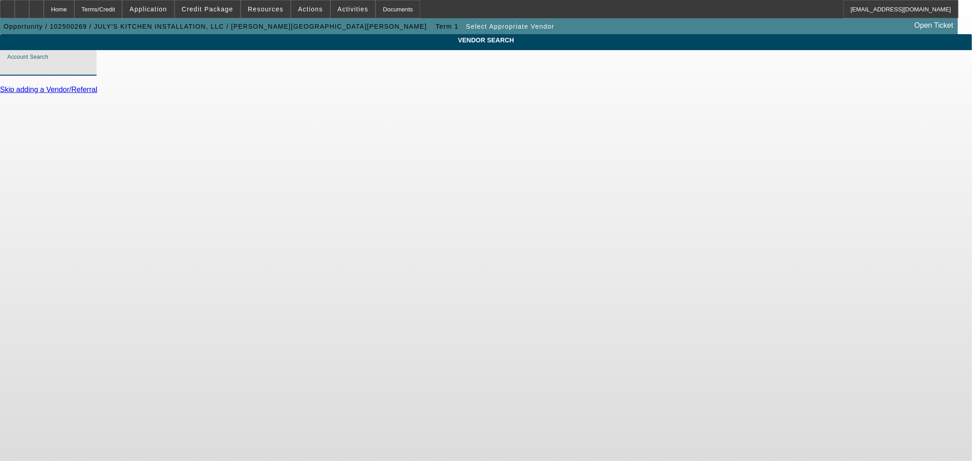
click at [89, 72] on input "Account Search" at bounding box center [48, 66] width 82 height 11
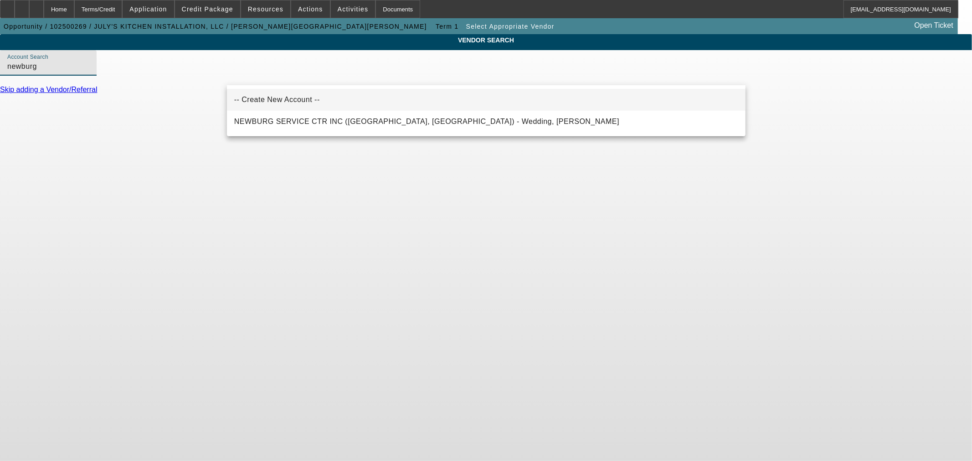
click at [307, 100] on mat-option "-- Create New Account --" at bounding box center [486, 100] width 519 height 22
type input "-- Create New Account --"
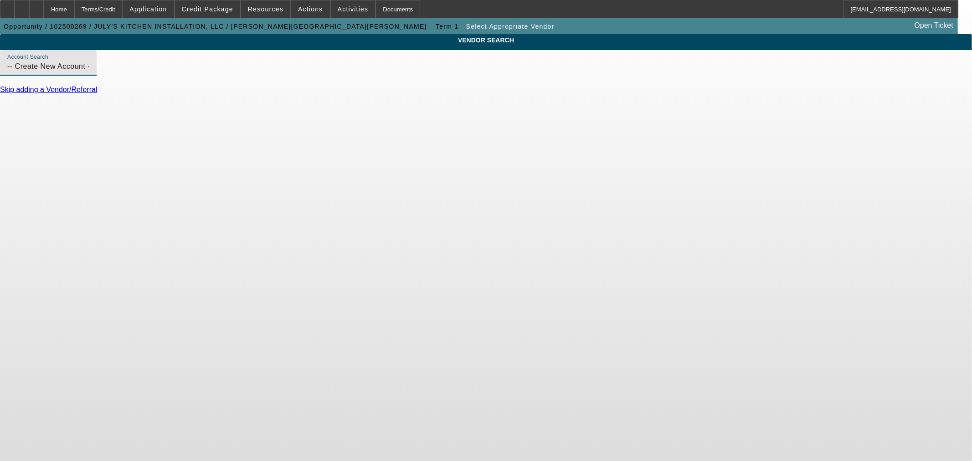
click at [89, 72] on input "-- Create New Account --" at bounding box center [48, 66] width 82 height 11
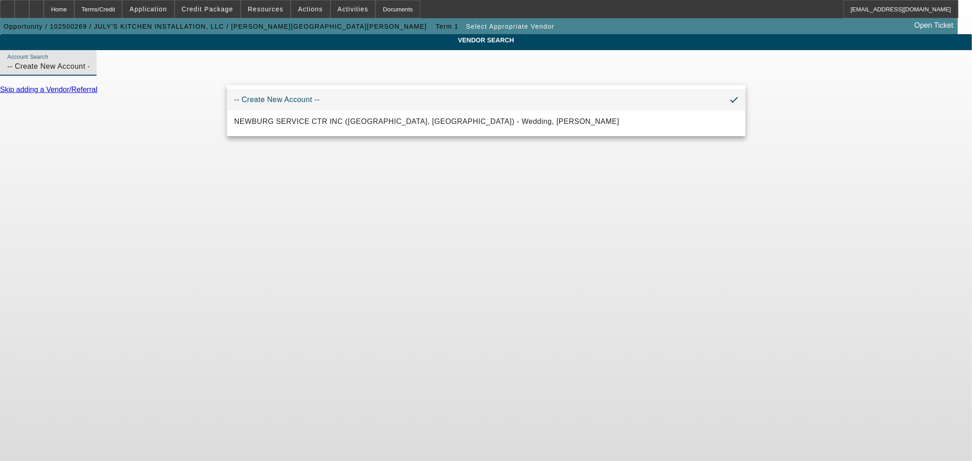
click at [290, 105] on mat-option "-- Create New Account --" at bounding box center [486, 100] width 519 height 22
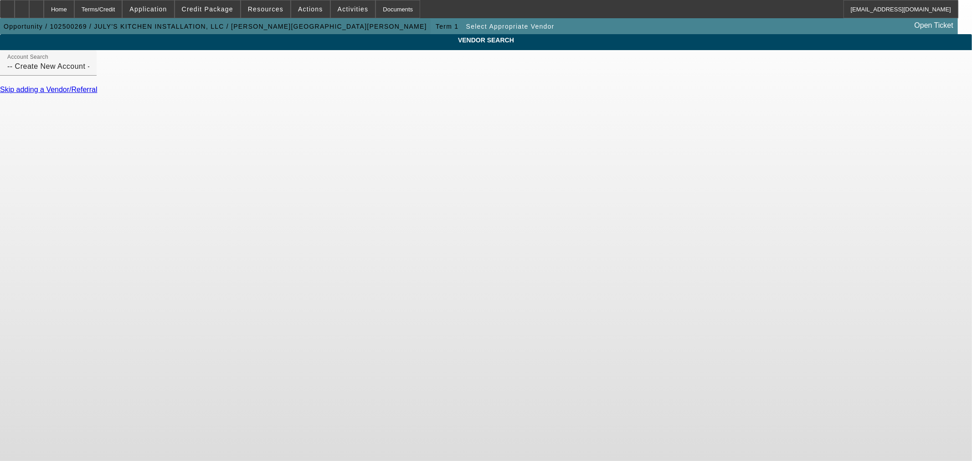
drag, startPoint x: 52, startPoint y: 9, endPoint x: 111, endPoint y: 34, distance: 64.2
click at [44, 9] on div at bounding box center [36, 9] width 15 height 18
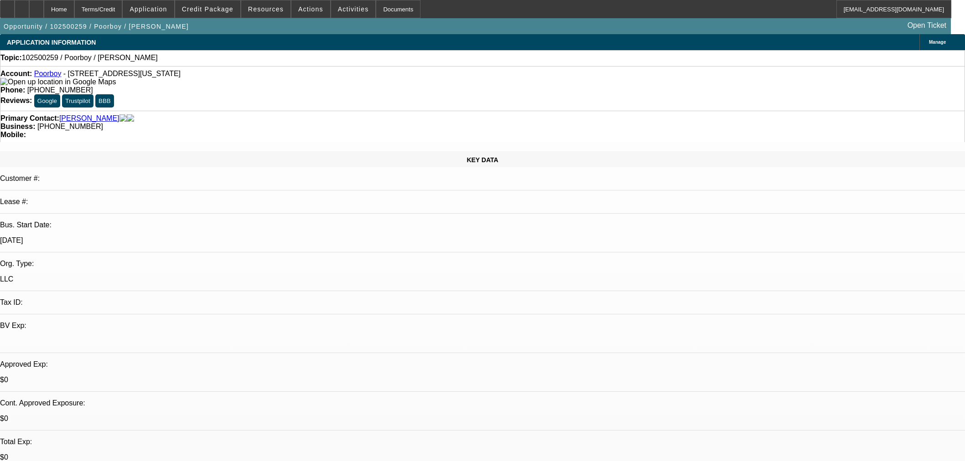
select select "0"
select select "2"
select select "0.1"
select select "4"
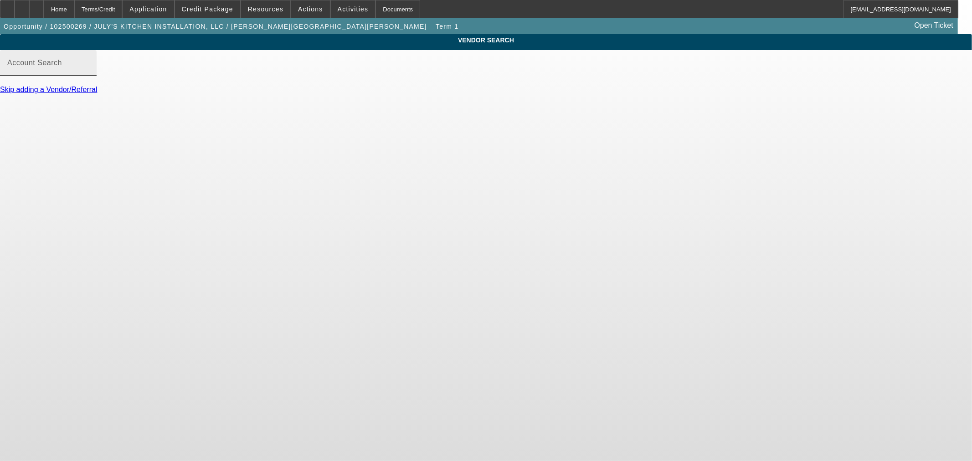
click at [89, 72] on input "Account Search" at bounding box center [48, 66] width 82 height 11
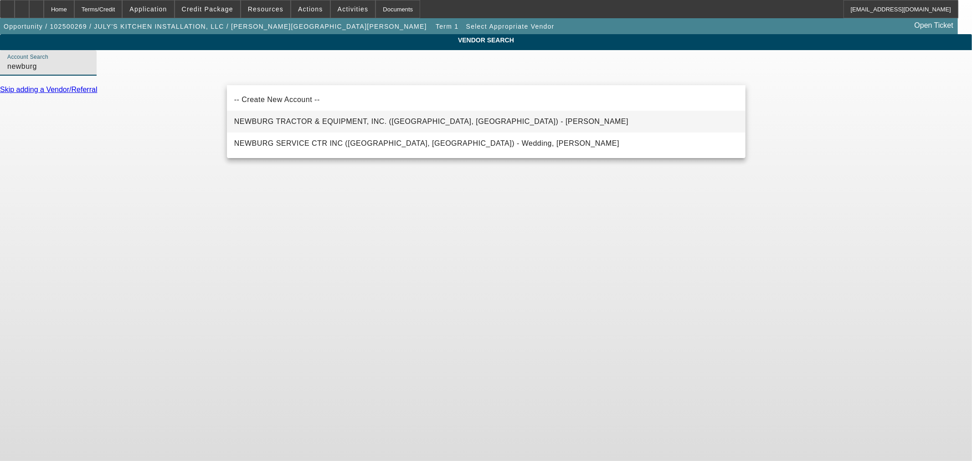
click at [293, 119] on span "NEWBURG TRACTOR & EQUIPMENT, INC. (MELBOURNE, AR) - BROOKS, BRADLEY" at bounding box center [431, 122] width 394 height 8
type input "NEWBURG TRACTOR & EQUIPMENT, INC. (MELBOURNE, AR) - BROOKS, BRADLEY"
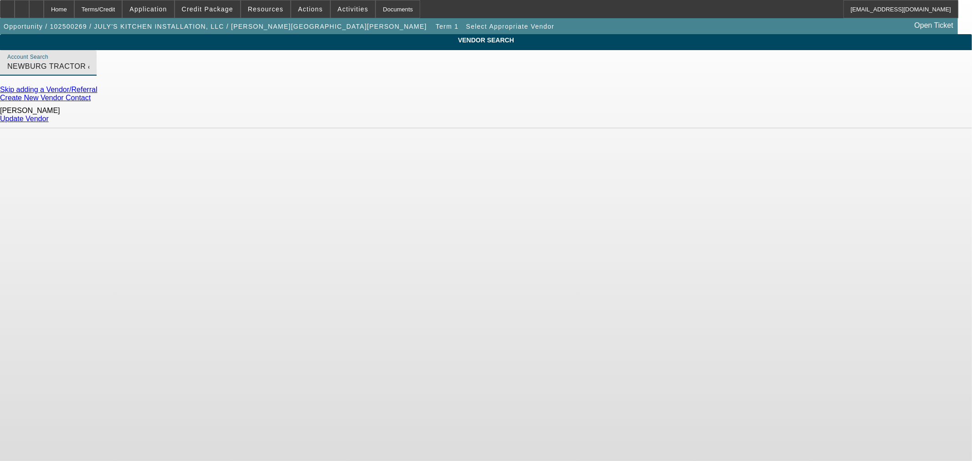
click at [49, 119] on link "Update Vendor" at bounding box center [24, 119] width 49 height 8
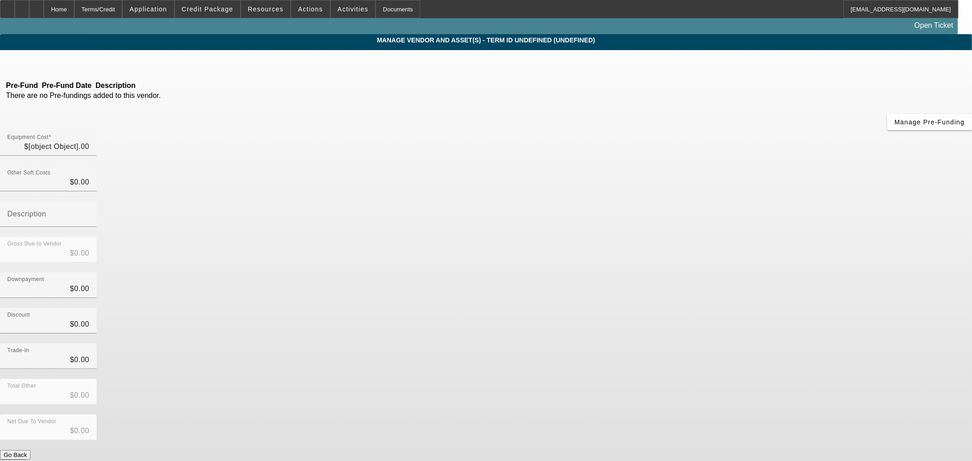
type input "$25,900.00"
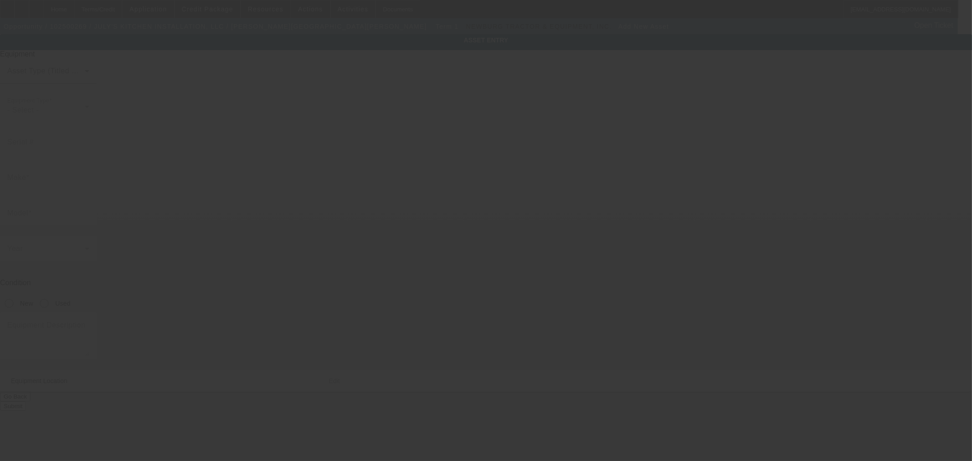
type input "2989 Co Rd 945"
type input "Jonesboro"
type input "72401"
type input "Craighead"
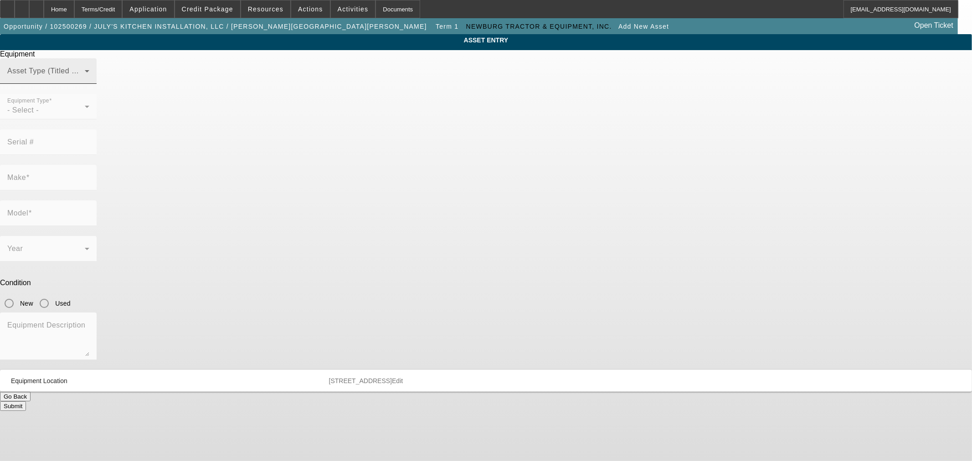
click at [85, 80] on span at bounding box center [45, 74] width 77 height 11
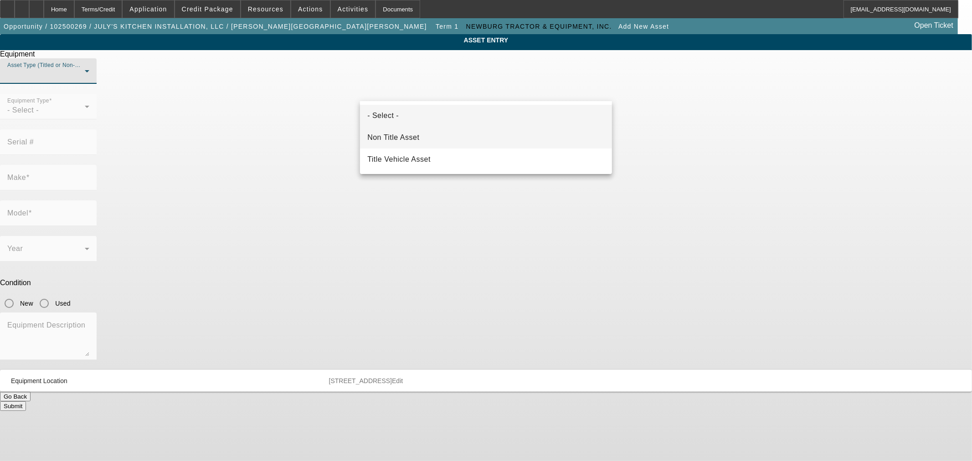
click at [428, 139] on mat-option "Non Title Asset" at bounding box center [486, 138] width 252 height 22
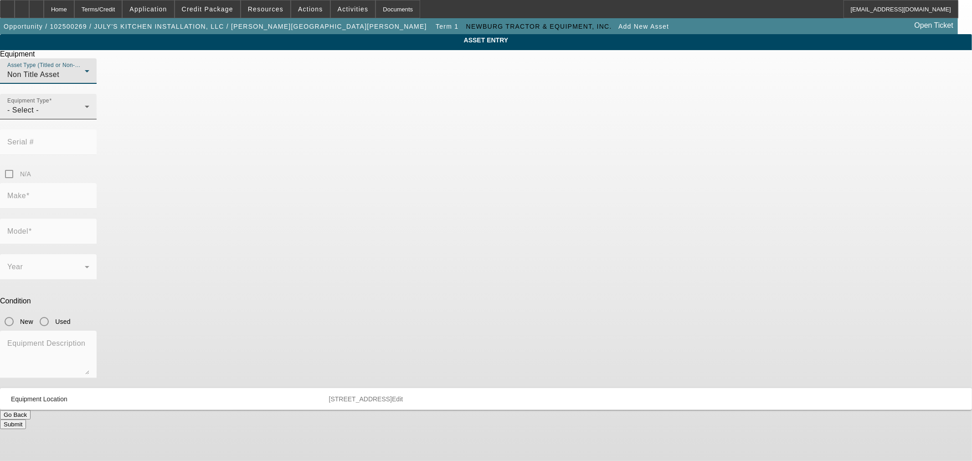
click at [85, 116] on div "- Select -" at bounding box center [45, 110] width 77 height 11
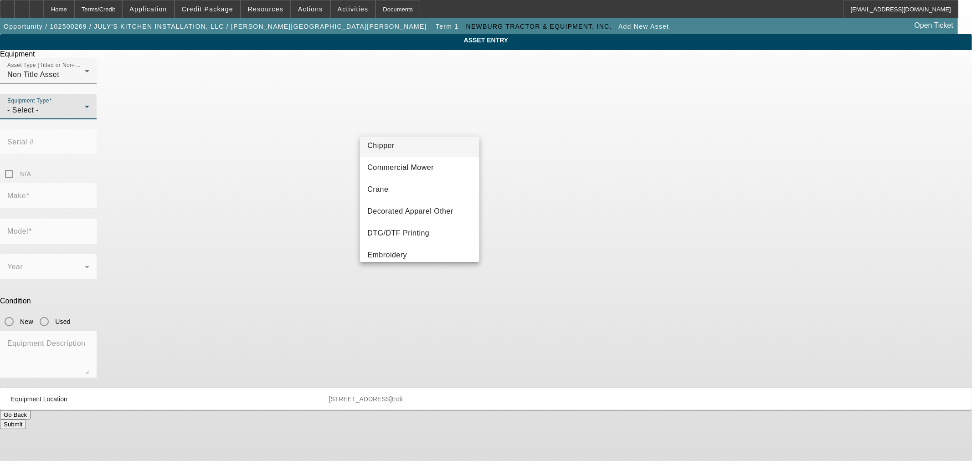
scroll to position [84, 0]
click at [397, 234] on mat-option "Excavator" at bounding box center [419, 242] width 119 height 22
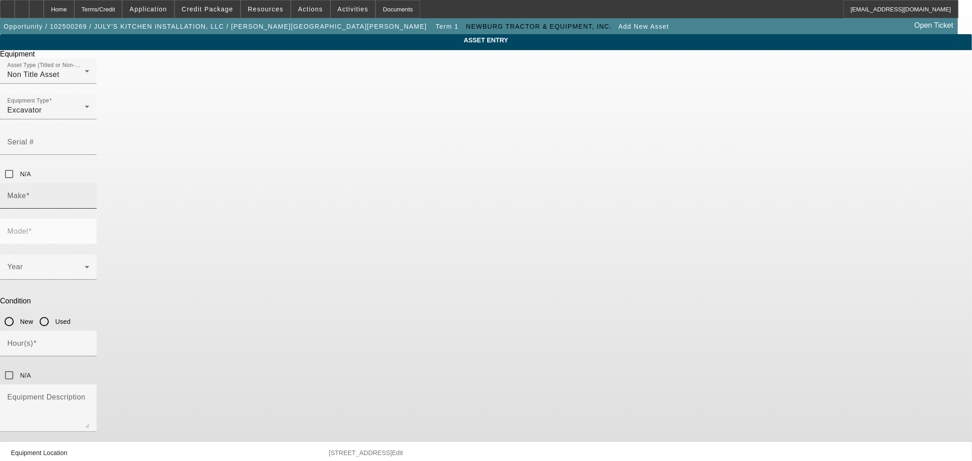
click at [89, 194] on input "Make" at bounding box center [48, 199] width 82 height 11
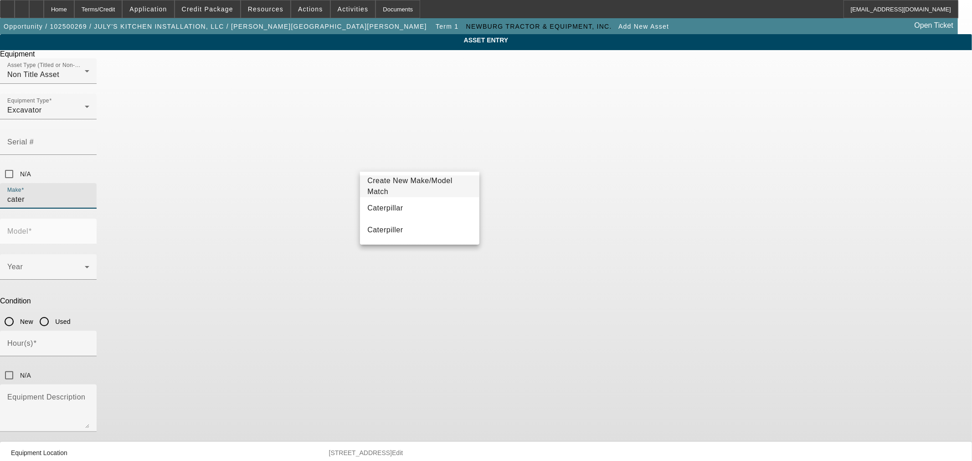
click at [465, 210] on mat-option "Caterpillar" at bounding box center [419, 208] width 119 height 22
type input "Caterpillar"
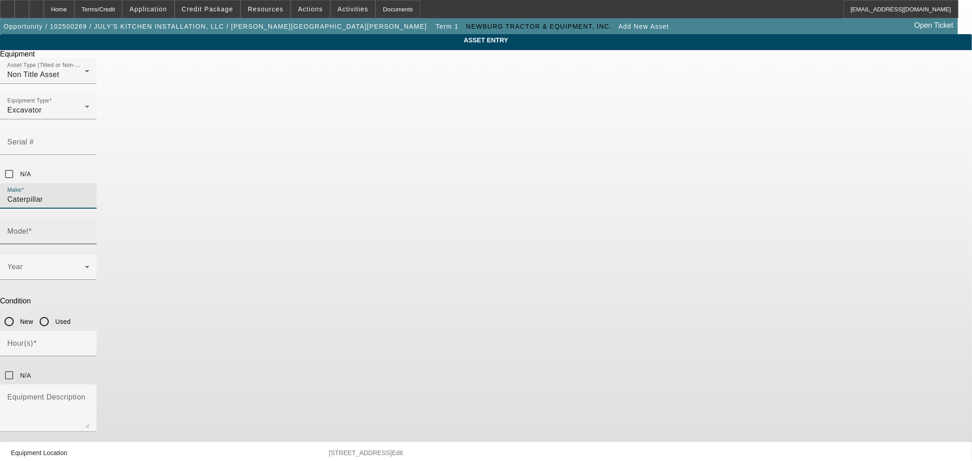
click at [28, 227] on mat-label "Model" at bounding box center [17, 231] width 21 height 8
click at [89, 230] on input "Model" at bounding box center [48, 235] width 82 height 11
paste input "303E CR"
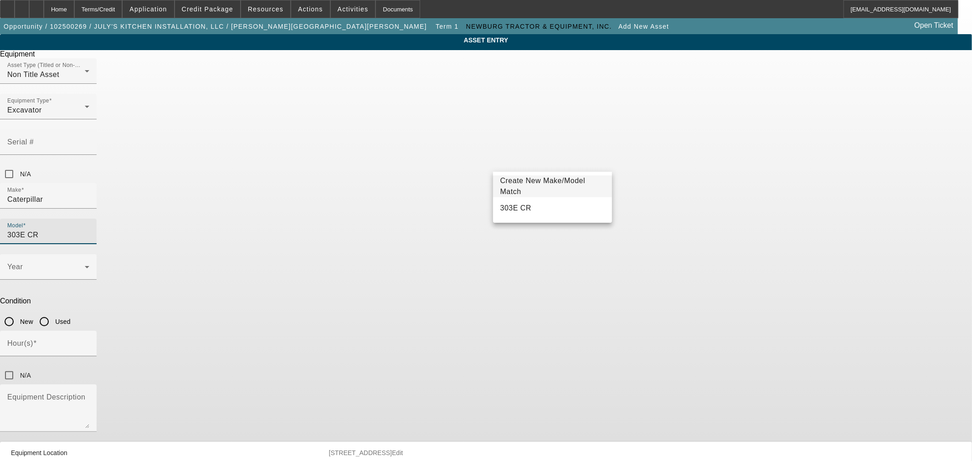
type input "303E CR"
click at [546, 190] on span "Create New Make/Model Match" at bounding box center [552, 186] width 104 height 22
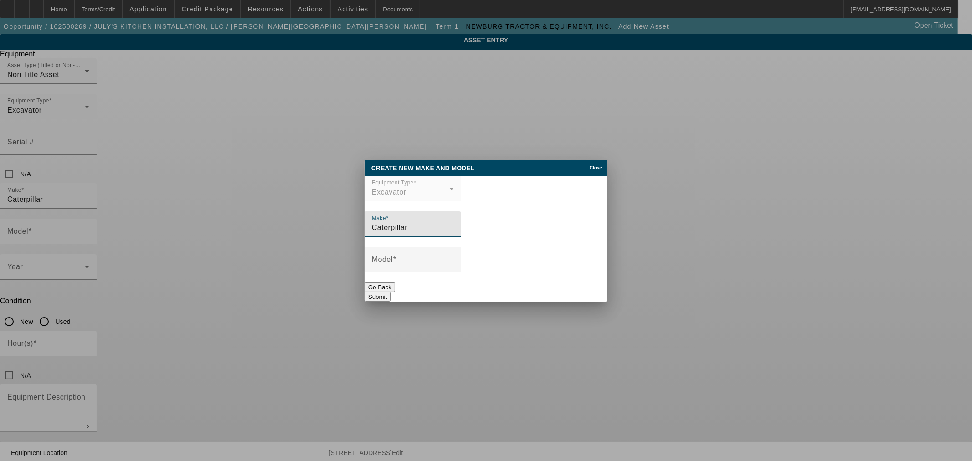
click at [598, 165] on span "Close" at bounding box center [596, 167] width 12 height 5
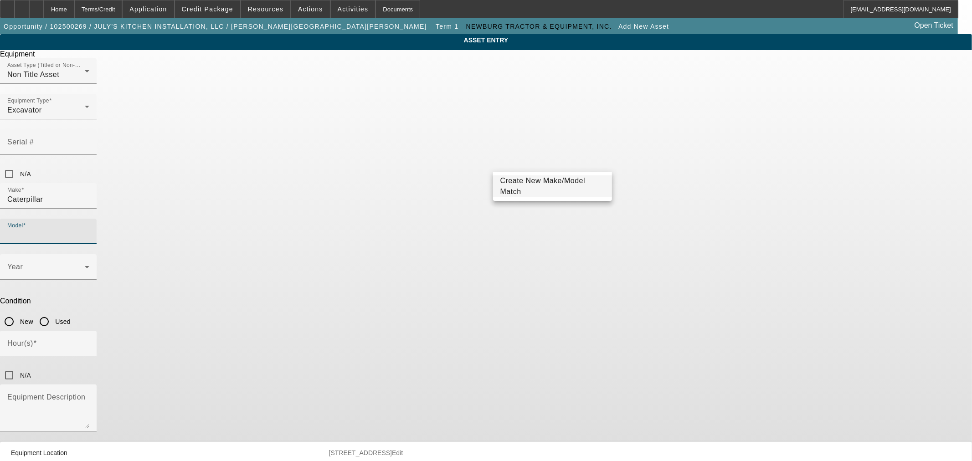
click at [89, 230] on input "Model" at bounding box center [48, 235] width 82 height 11
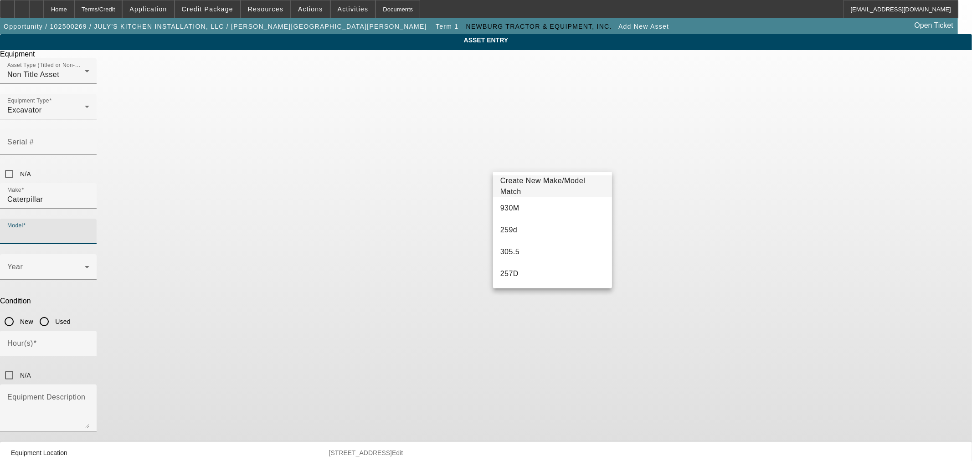
paste input "303E CR"
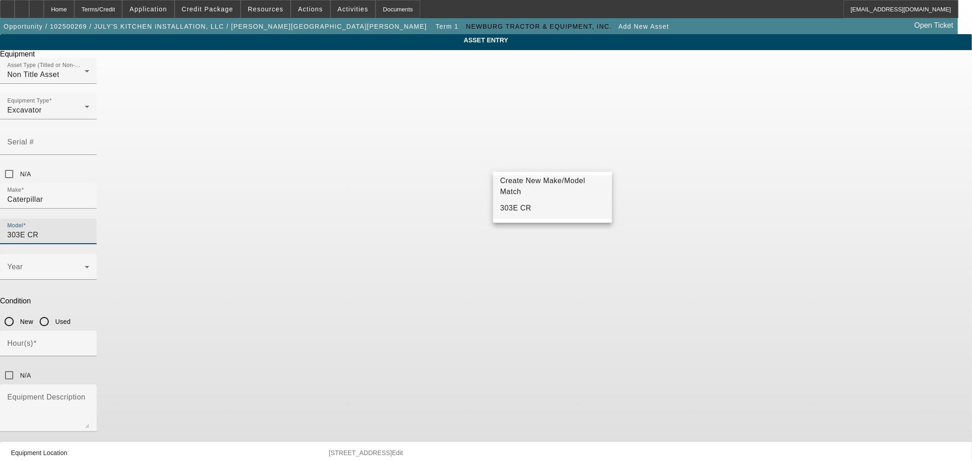
type input "303E CR"
click at [531, 213] on mat-option "303E CR" at bounding box center [552, 208] width 119 height 22
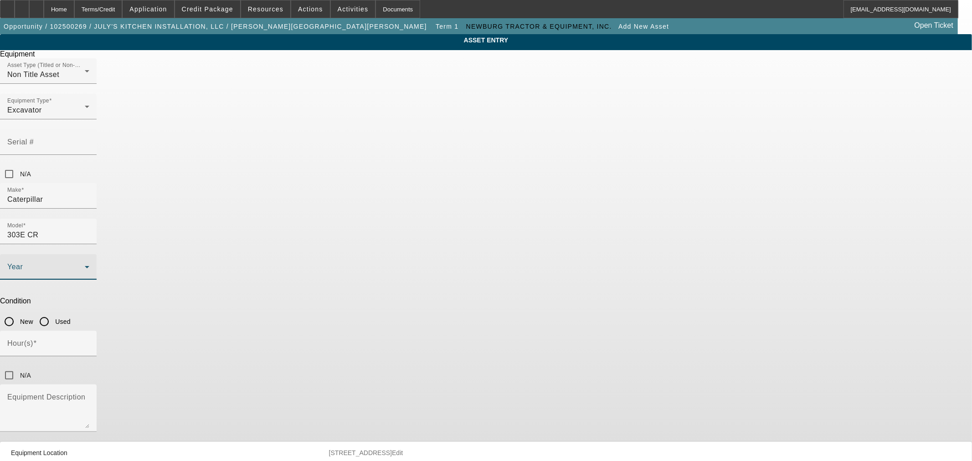
click at [85, 265] on span at bounding box center [45, 270] width 77 height 11
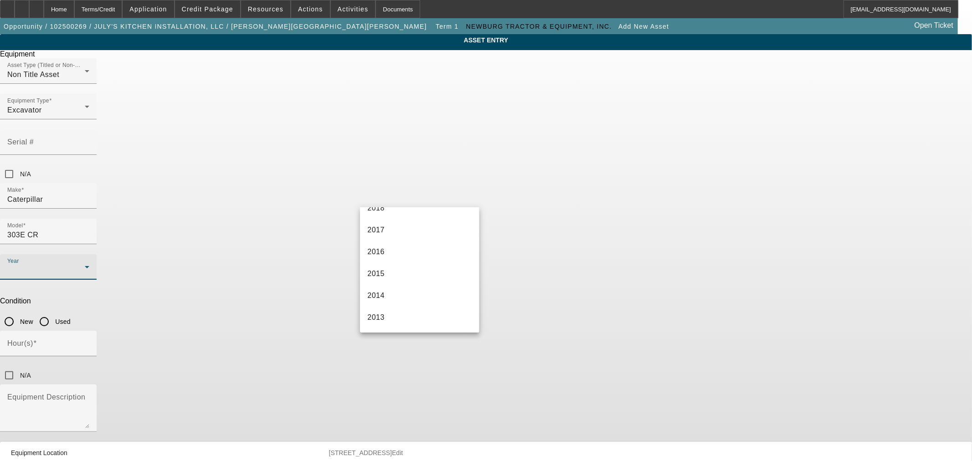
scroll to position [253, 0]
click at [399, 217] on mat-option "2017" at bounding box center [419, 210] width 119 height 22
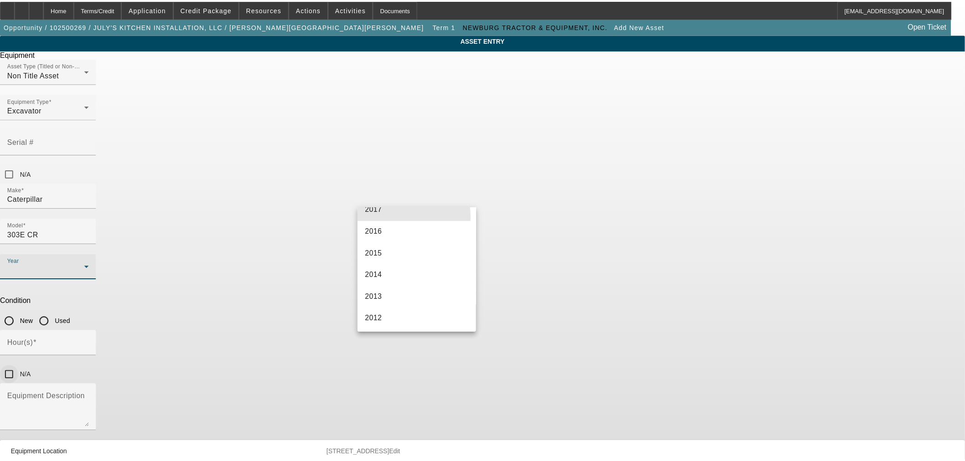
scroll to position [244, 0]
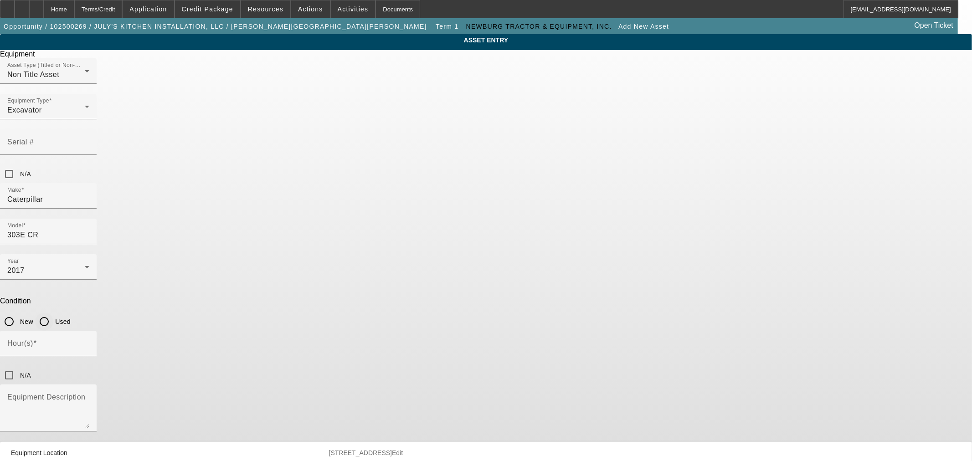
click at [53, 313] on input "Used" at bounding box center [44, 322] width 18 height 18
radio input "true"
click at [89, 342] on input "Hour(s)" at bounding box center [48, 347] width 82 height 11
type input "1505"
drag, startPoint x: 406, startPoint y: 266, endPoint x: 419, endPoint y: 270, distance: 13.8
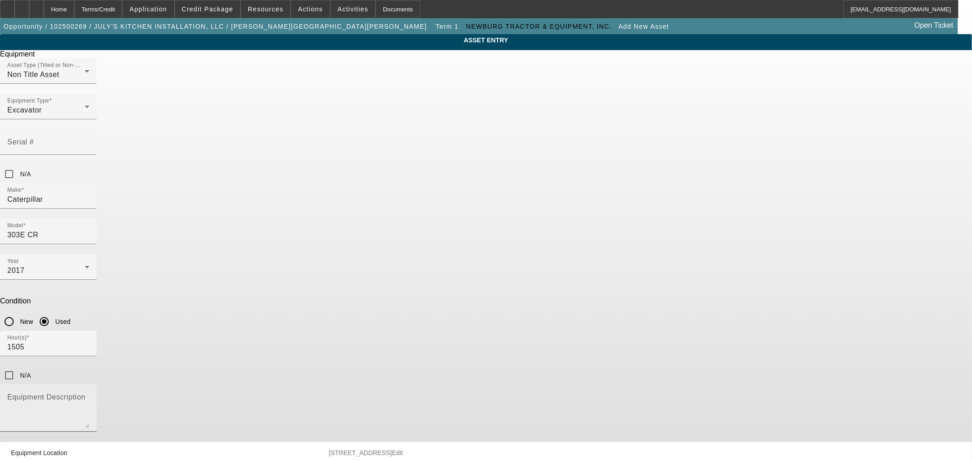
click at [85, 393] on mat-label "Equipment Description" at bounding box center [46, 397] width 78 height 8
click at [89, 396] on textarea "Equipment Description" at bounding box center [48, 412] width 82 height 33
paste textarea "Good running machine, auxiliary hydraulics, manual coupler, fully serviced"
type textarea "Good running machine, auxiliary hydraulics, manual coupler, fully serviced"
click at [18, 165] on input "N/A" at bounding box center [9, 174] width 18 height 18
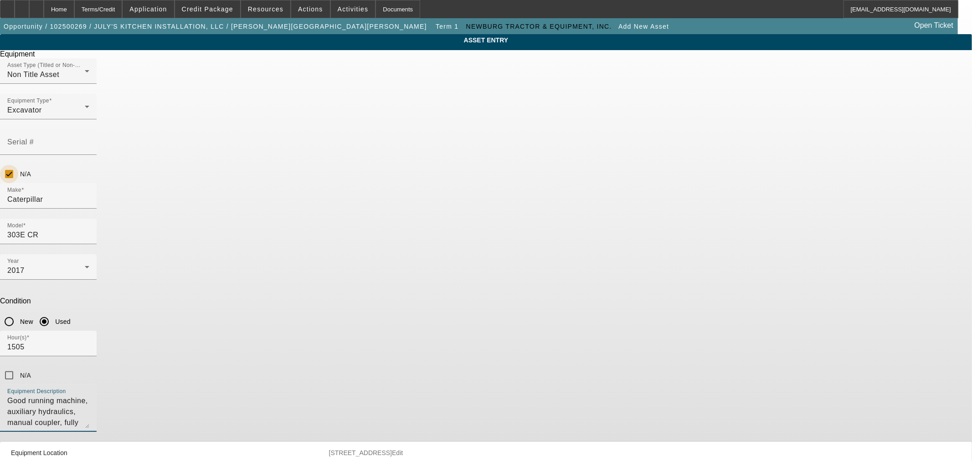
checkbox input "true"
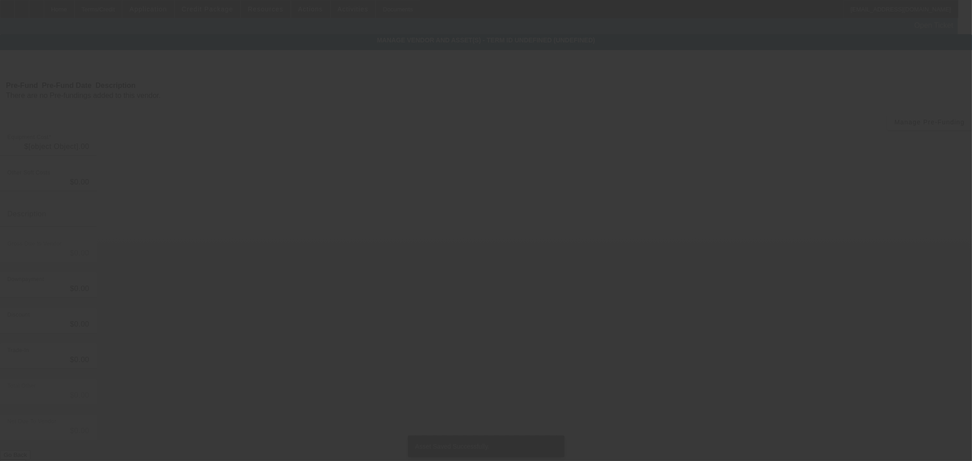
type input "$25,900.00"
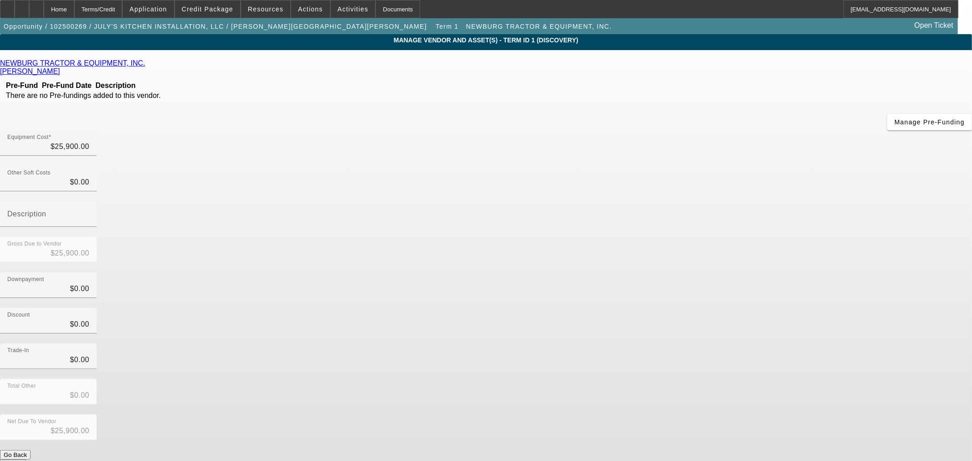
drag, startPoint x: 85, startPoint y: 11, endPoint x: 77, endPoint y: 61, distance: 50.4
click at [74, 11] on div "Home" at bounding box center [59, 9] width 31 height 18
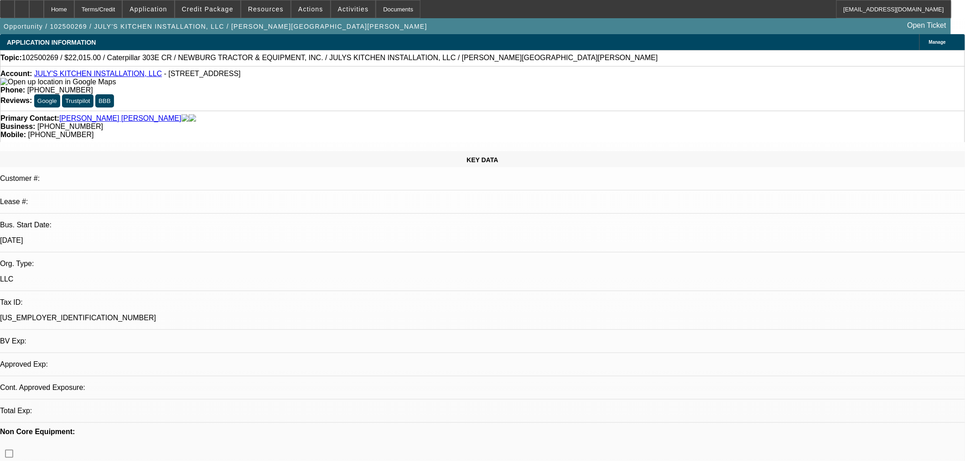
select select "0.15"
select select "2"
select select "0"
select select "6"
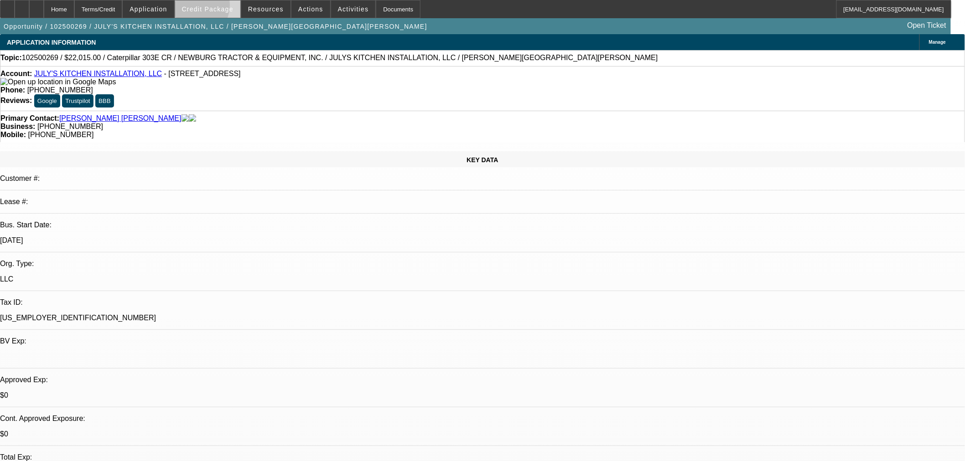
click at [206, 7] on span "Credit Package" at bounding box center [208, 8] width 52 height 7
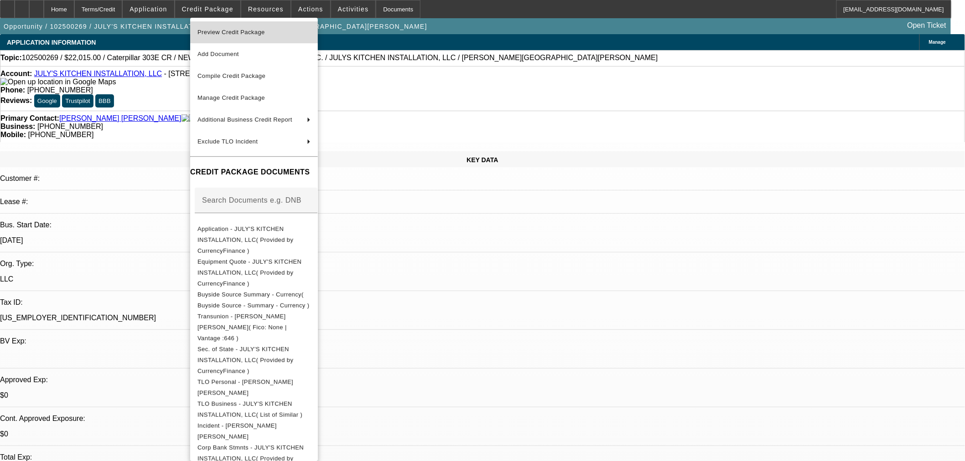
click at [230, 36] on span "Preview Credit Package" at bounding box center [253, 32] width 113 height 11
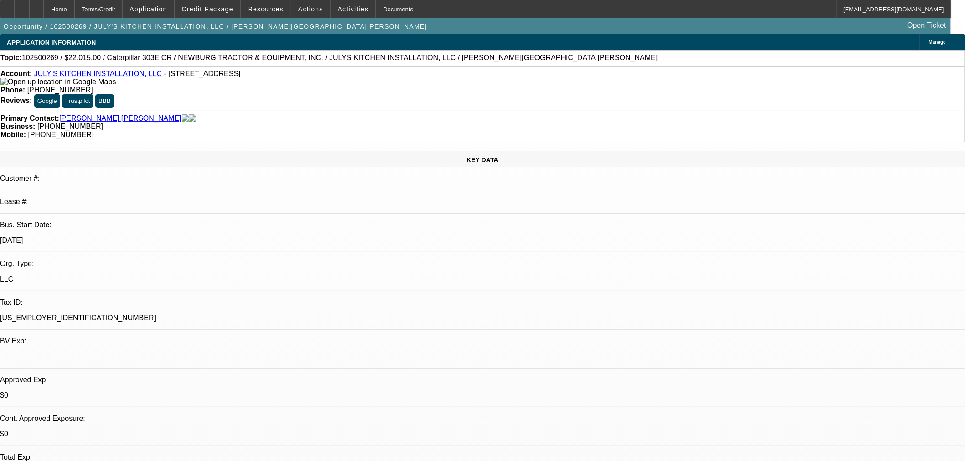
radio input "true"
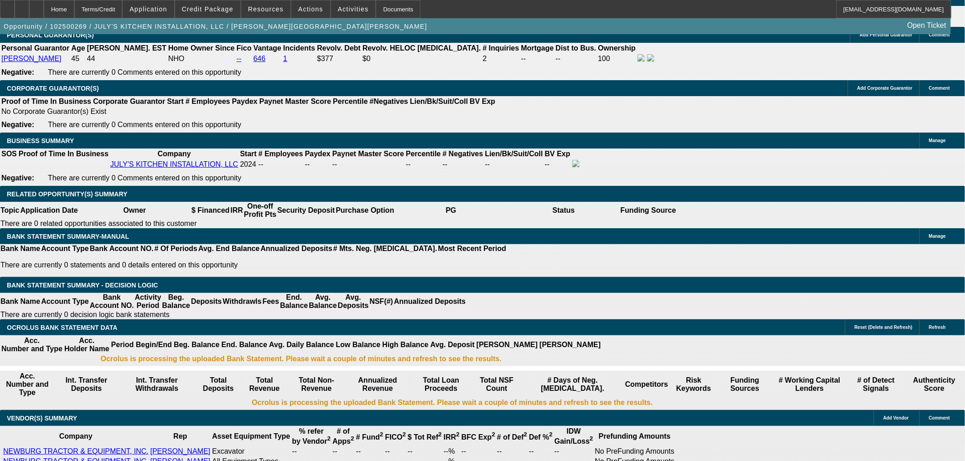
scroll to position [1434, 0]
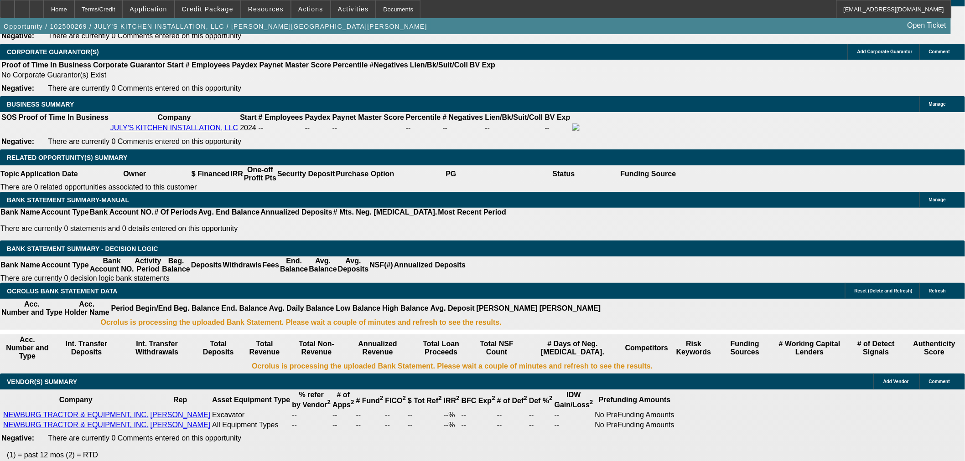
type textarea "Different Address on the SoS. No real strengths."
radio input "true"
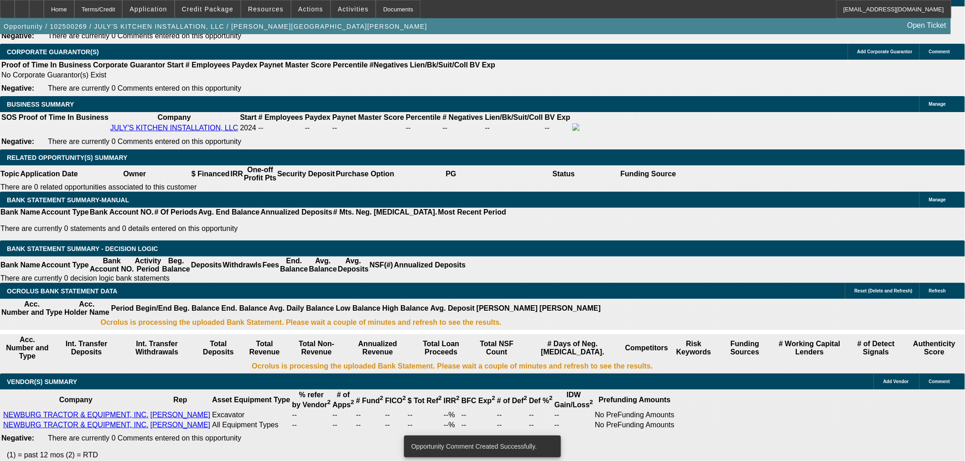
drag, startPoint x: 829, startPoint y: 377, endPoint x: 728, endPoint y: 383, distance: 100.5
copy td "jose-lopez@gocurrency.com"
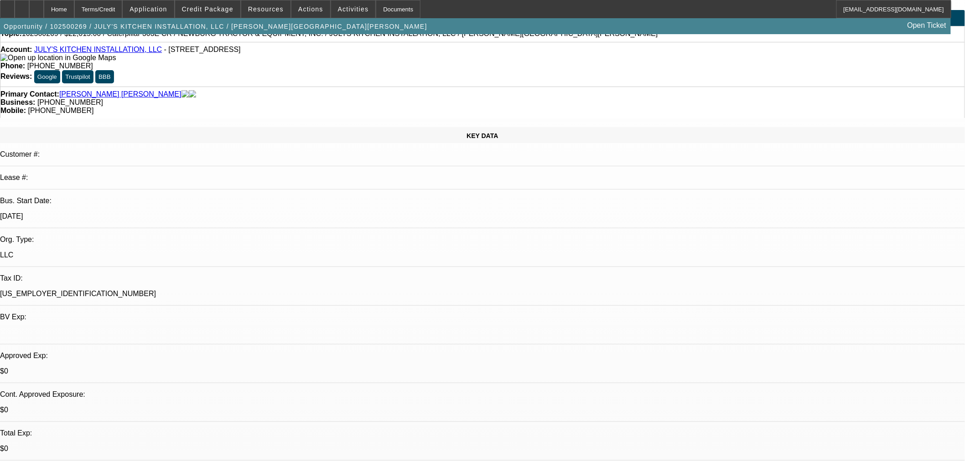
scroll to position [0, 0]
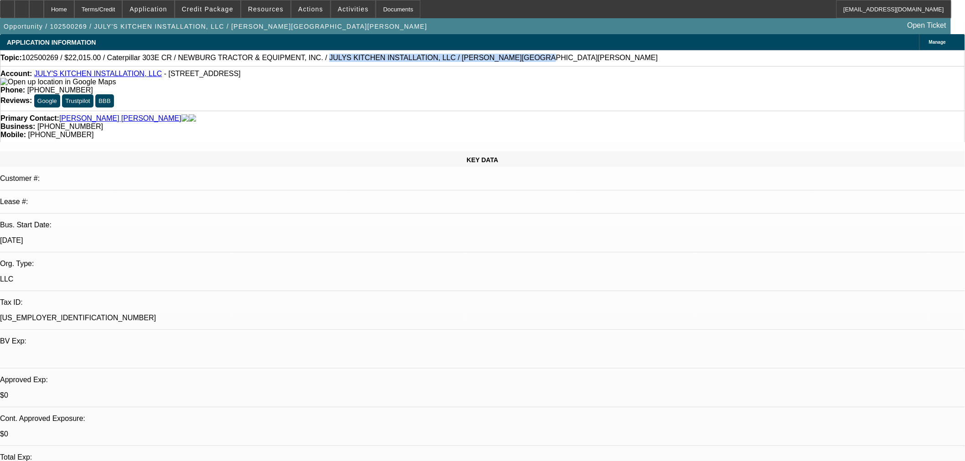
drag, startPoint x: 447, startPoint y: 61, endPoint x: 281, endPoint y: 59, distance: 165.5
click at [281, 59] on div "Topic: 102500269 / $22,015.00 / Caterpillar 303E CR / NEWBURG TRACTOR & EQUIPME…" at bounding box center [482, 58] width 964 height 8
copy span "JULYS KITCHEN INSTALLATION, LLC / Mujica Moreno, Julio"
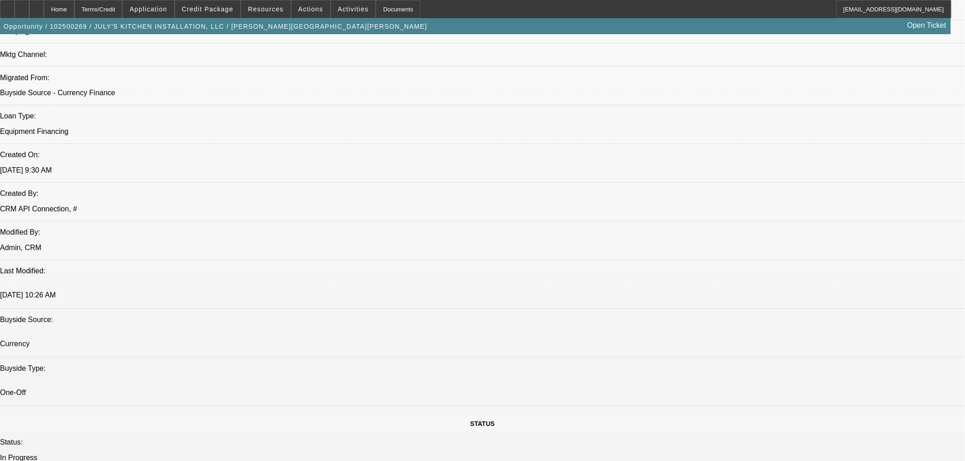
scroll to position [675, 0]
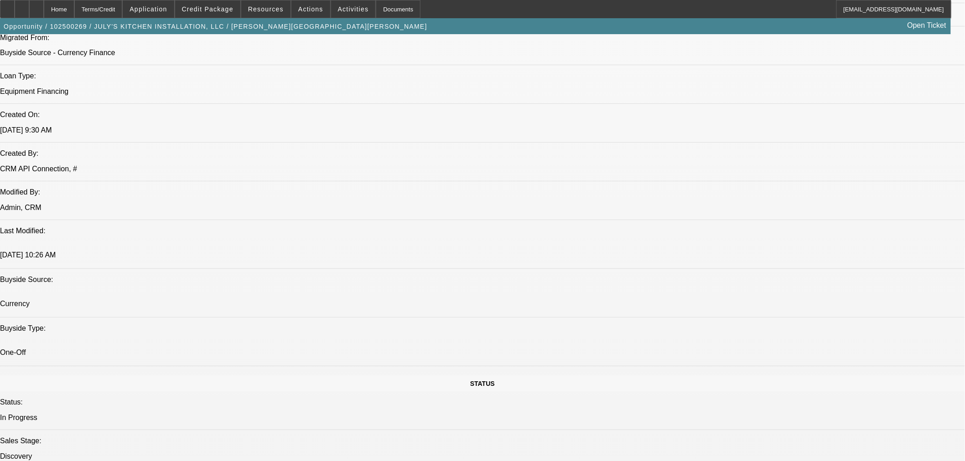
drag, startPoint x: 810, startPoint y: 358, endPoint x: 729, endPoint y: 320, distance: 89.1
copy td "PG needs this excavator to support his home remodeling business, which speciali…"
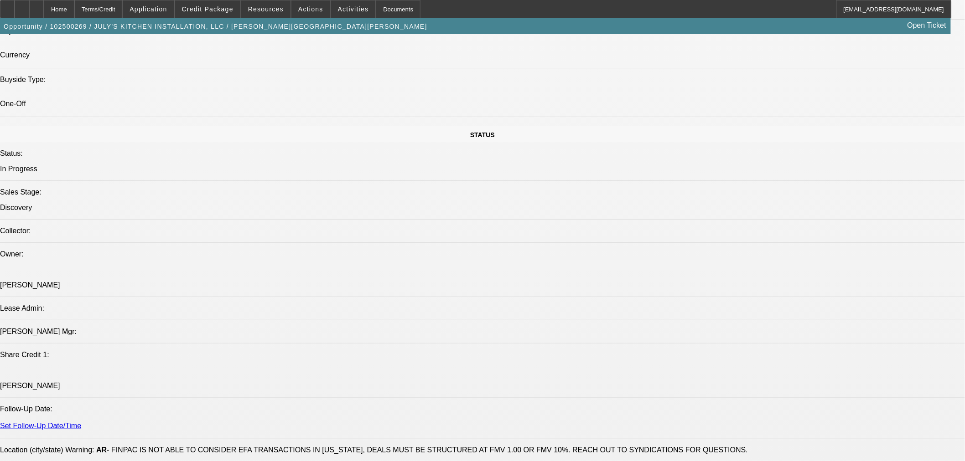
scroll to position [928, 0]
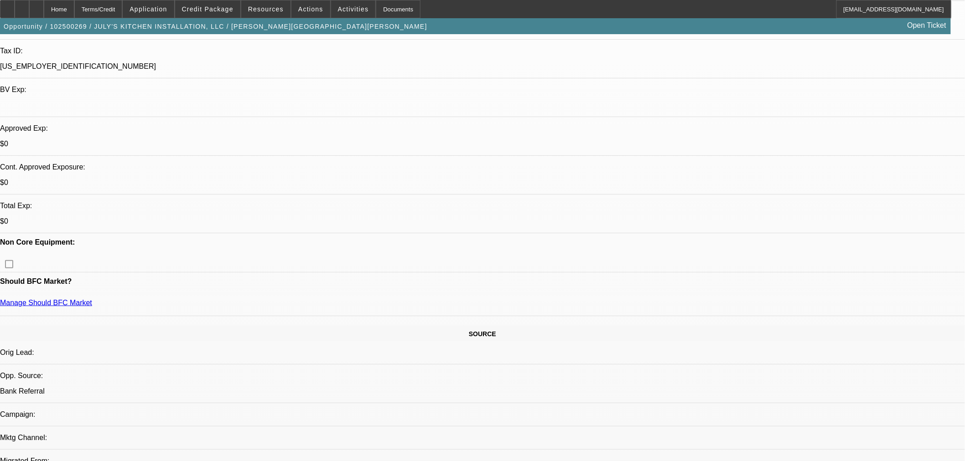
scroll to position [0, 0]
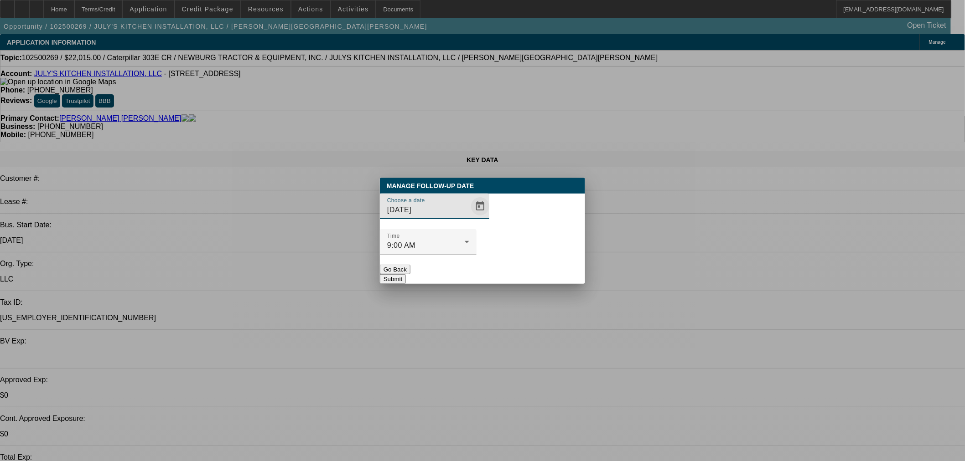
click at [469, 217] on span "Open calendar" at bounding box center [480, 207] width 22 height 22
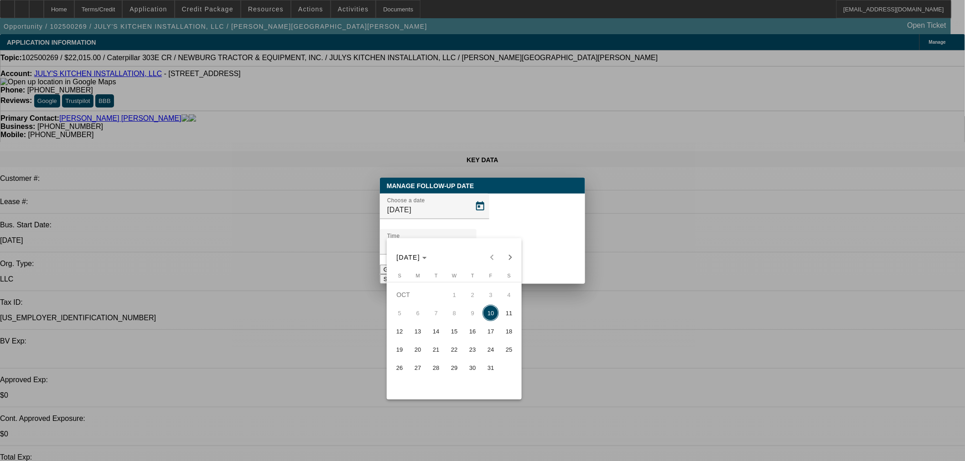
click at [472, 333] on span "16" at bounding box center [472, 331] width 16 height 16
type input "10/16/2025"
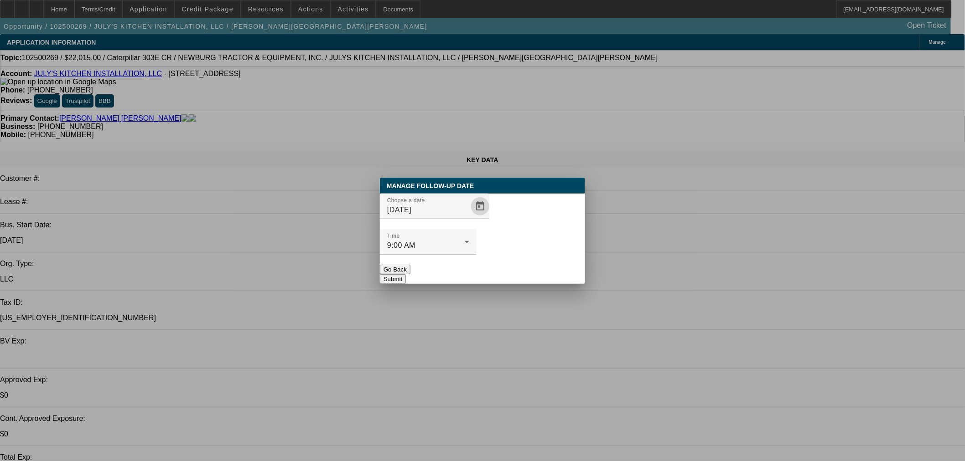
click at [406, 274] on button "Submit" at bounding box center [393, 279] width 26 height 10
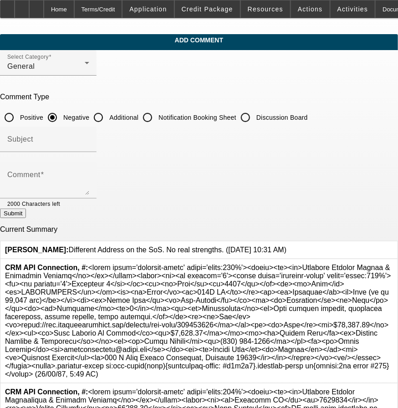
click at [108, 112] on input "Additional" at bounding box center [98, 117] width 18 height 18
radio input "true"
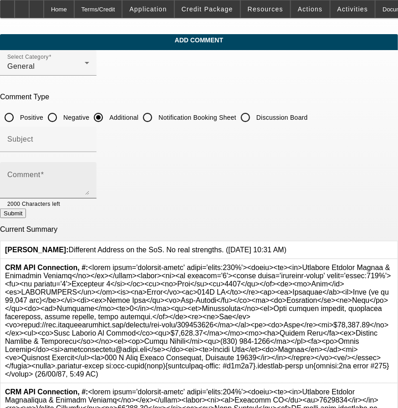
click at [89, 166] on div "Comment" at bounding box center [48, 180] width 82 height 36
paste textarea "PG needs this excavator to support his home remodeling business, which speciali…"
type textarea "PG needs this excavator to support his home remodeling business, which speciali…"
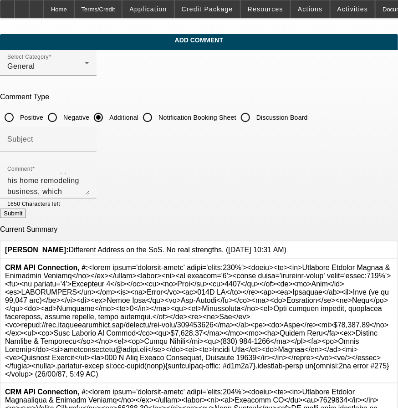
click at [26, 211] on button "Submit" at bounding box center [13, 214] width 26 height 10
radio input "true"
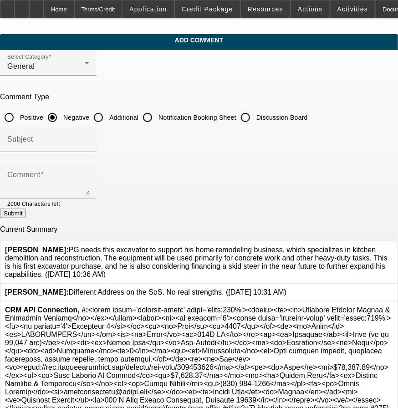
click at [255, 115] on input "Discussion Board" at bounding box center [246, 117] width 18 height 18
radio input "true"
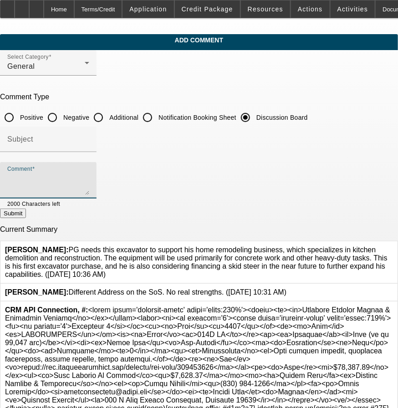
click at [89, 173] on textarea "Comment" at bounding box center [48, 184] width 82 height 22
type textarea "poor quality opp. Asked rep for strengths. Close out in a week if no update."
click at [26, 216] on button "Submit" at bounding box center [13, 214] width 26 height 10
radio input "true"
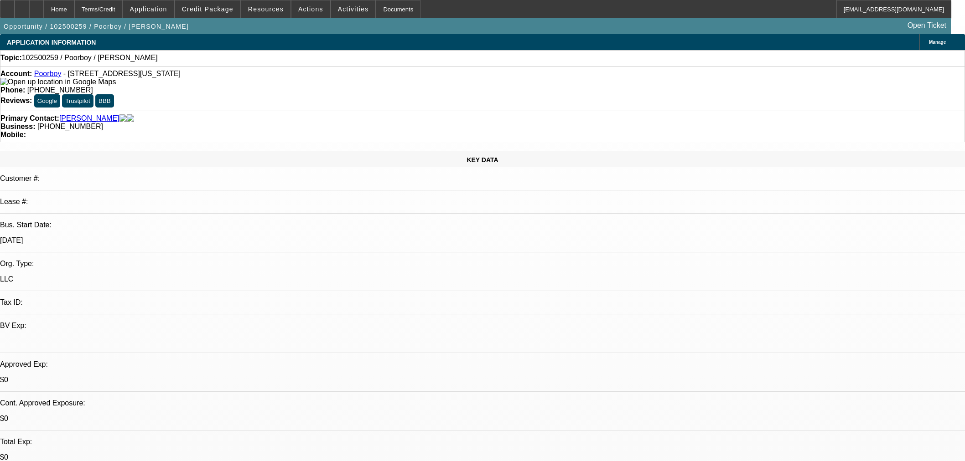
select select "0"
select select "2"
select select "0.1"
select select "4"
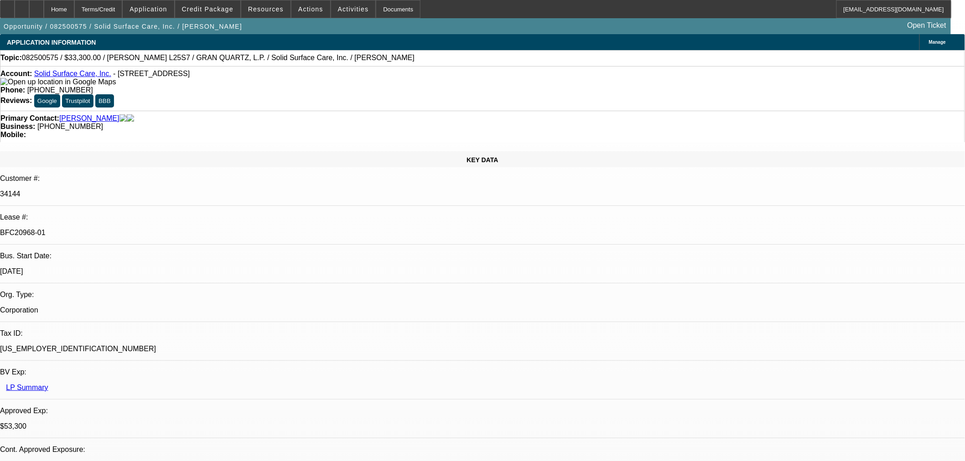
select select "0"
select select "2"
select select "0"
select select "6"
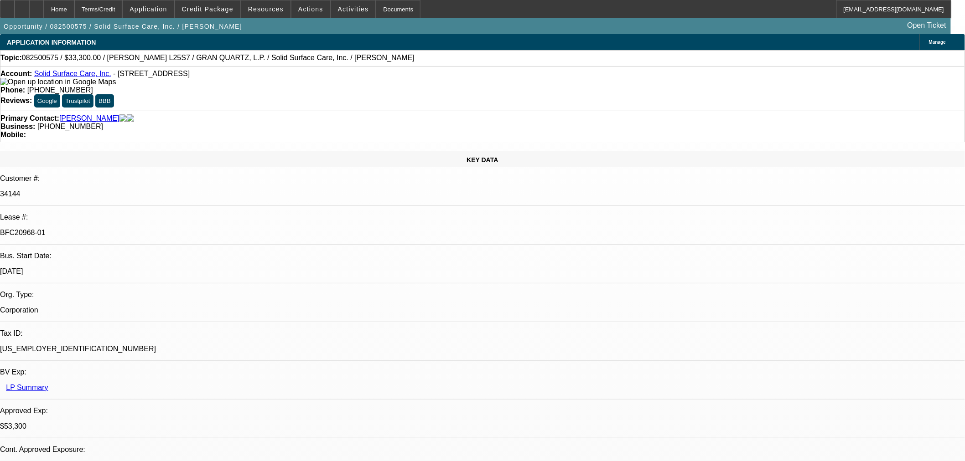
select select "0"
select select "2"
select select "0"
select select "6"
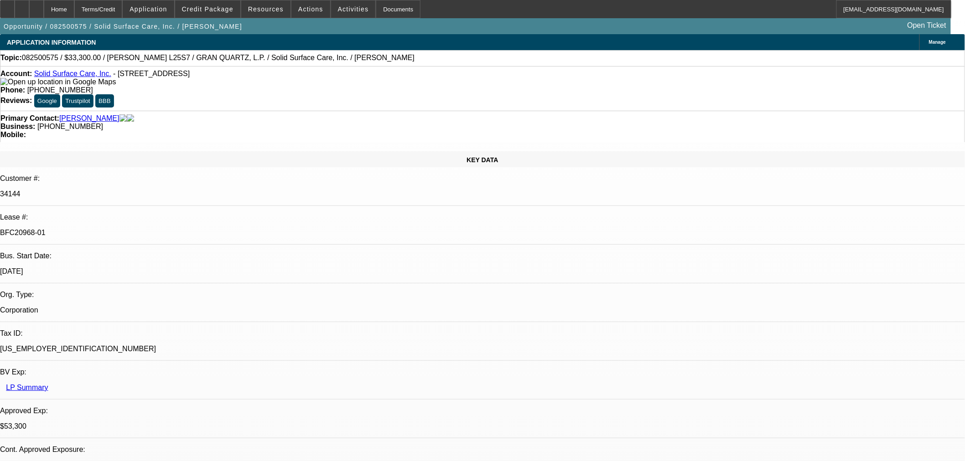
select select "0"
select select "2"
select select "0"
select select "6"
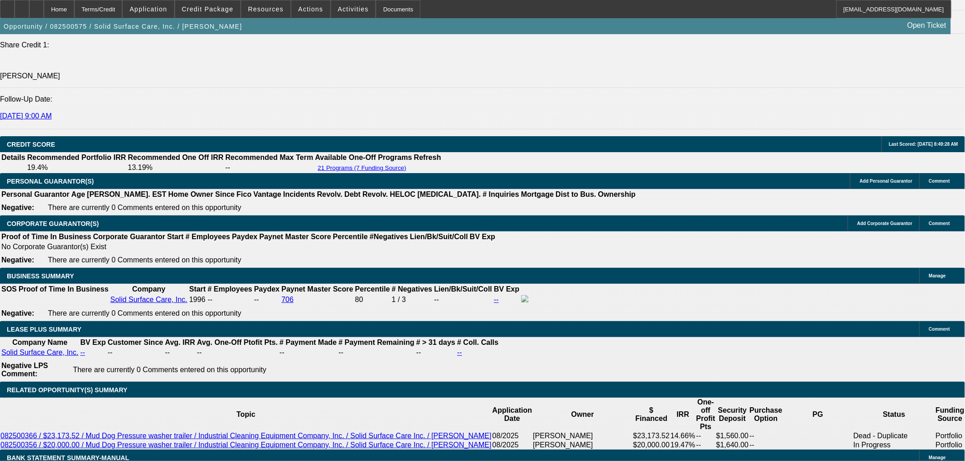
scroll to position [1293, 0]
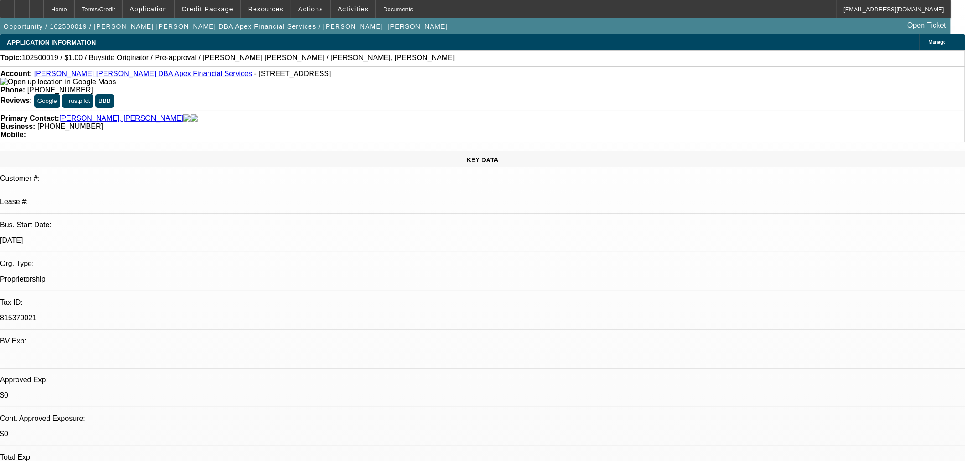
select select "0"
select select "2"
select select "0"
select select "6"
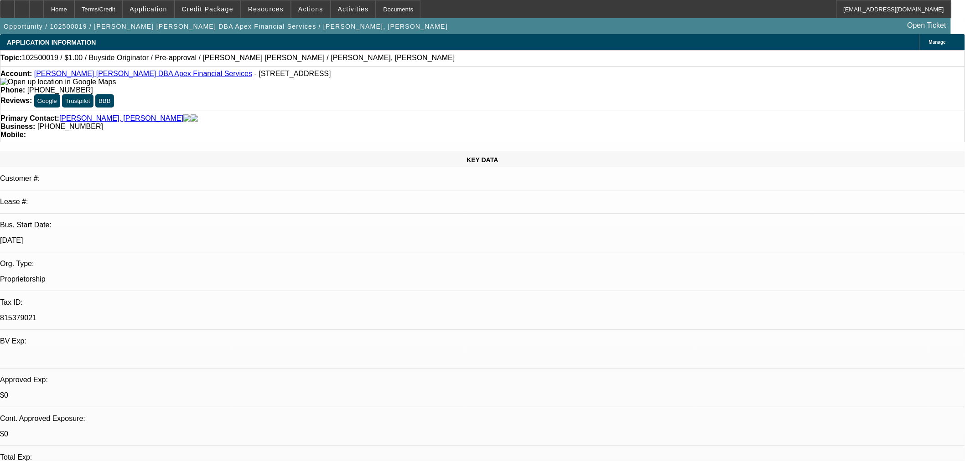
select select "0"
select select "2"
select select "0"
select select "6"
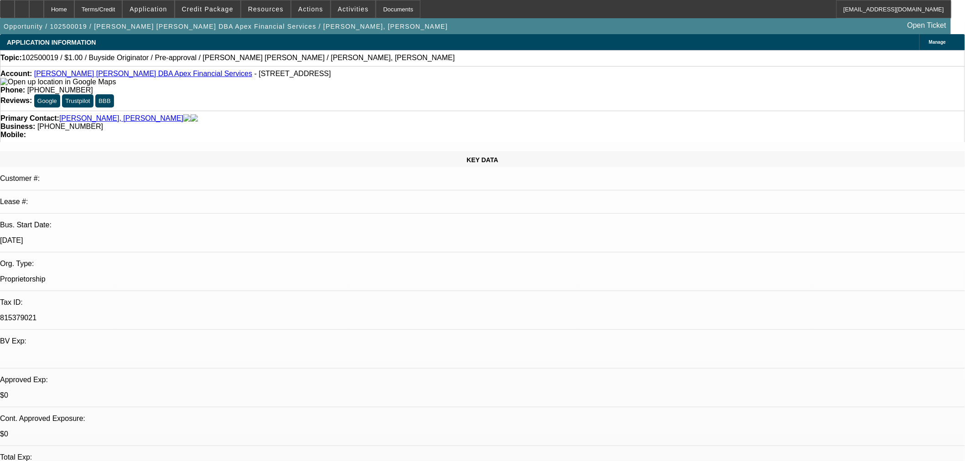
select select "0"
select select "2"
select select "0"
select select "6"
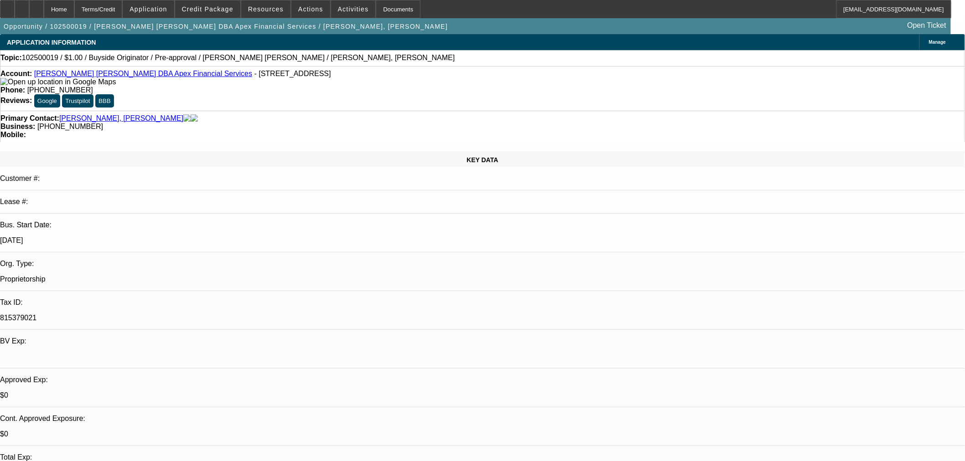
select select "0"
select select "2"
select select "0"
select select "6"
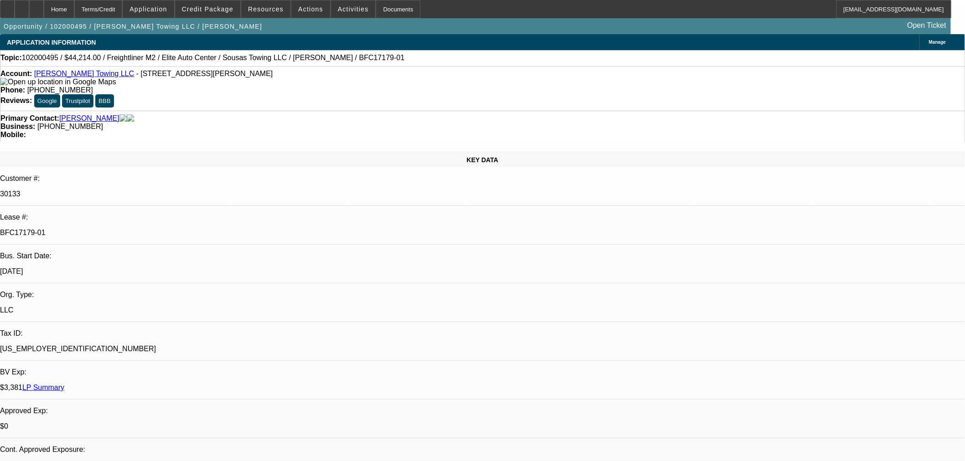
select select "0"
select select "0.1"
select select "4"
select select "0"
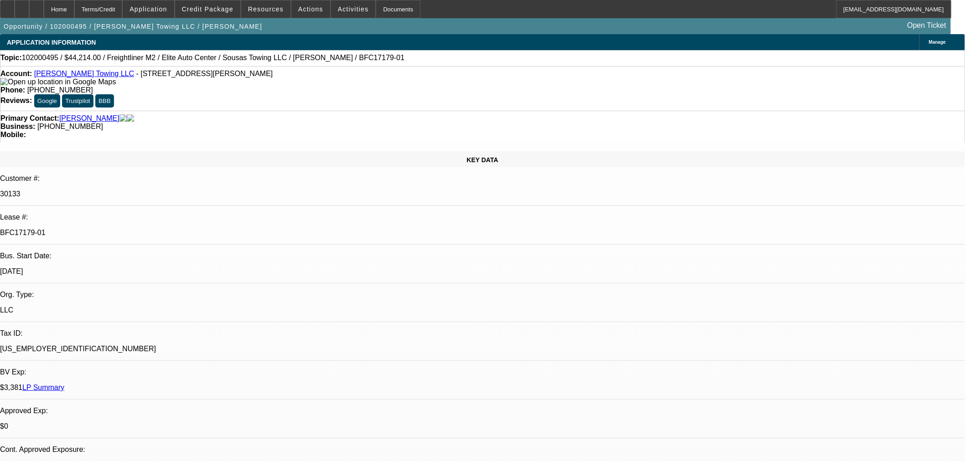
select select "0"
select select "0.1"
select select "4"
select select "0"
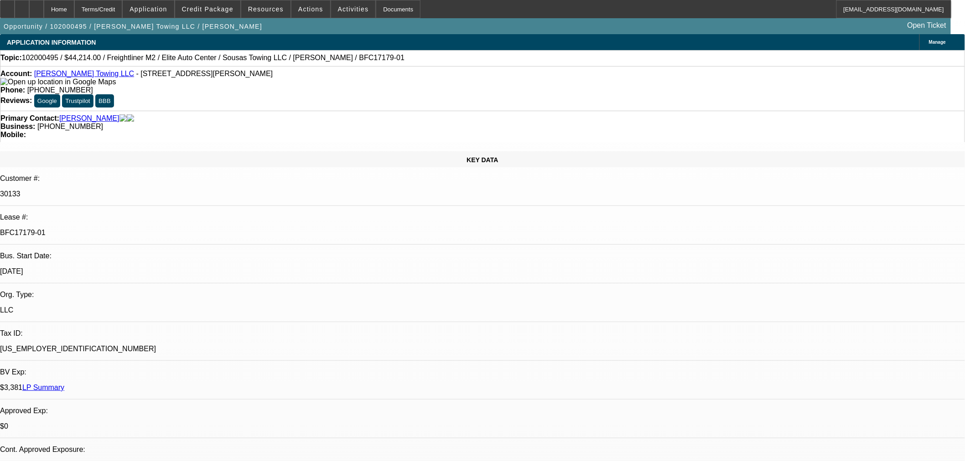
select select "0.1"
select select "4"
select select "0"
select select "0.1"
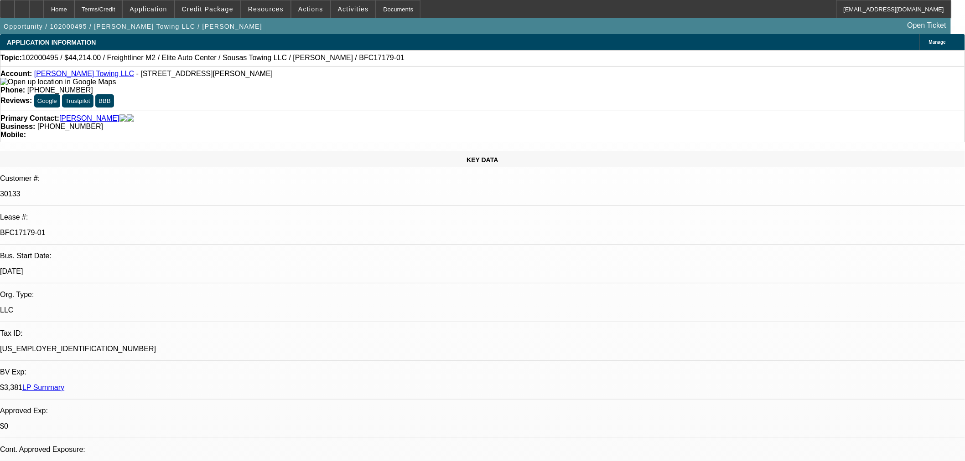
select select "4"
click at [87, 114] on link "Sousa, Brandon" at bounding box center [89, 118] width 60 height 8
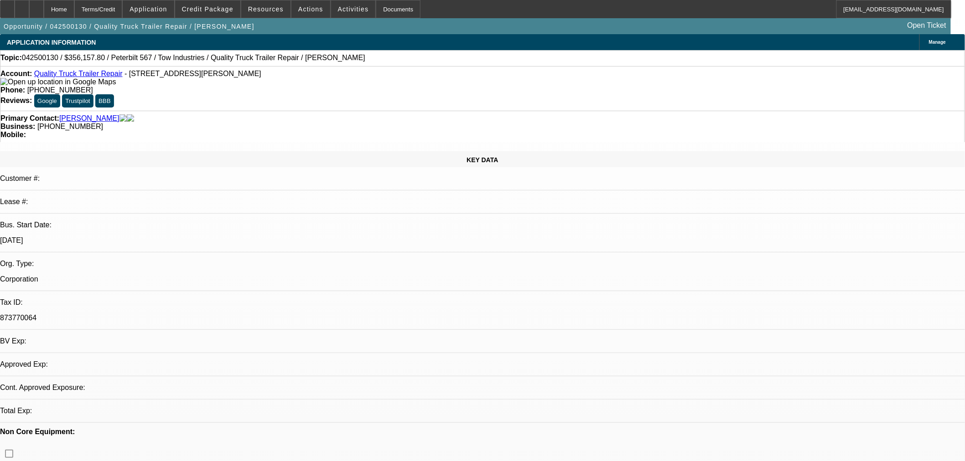
select select "0"
select select "2"
select select "0.2"
select select "17"
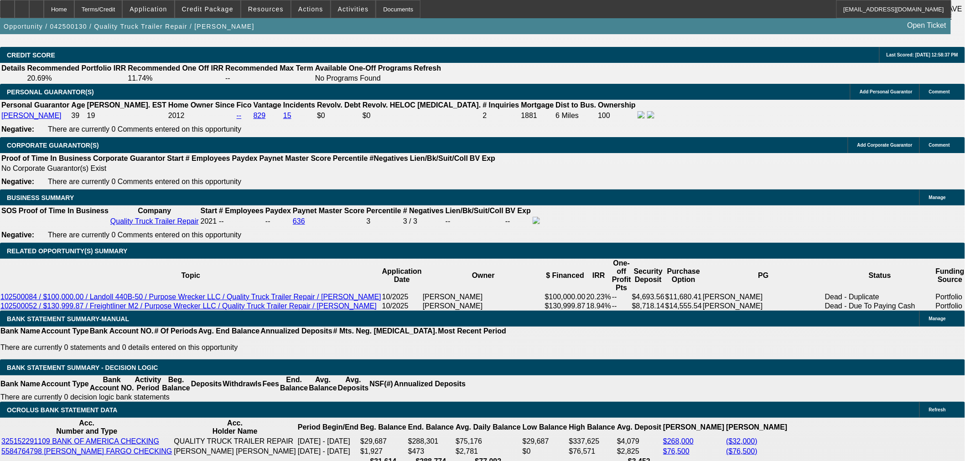
scroll to position [1351, 0]
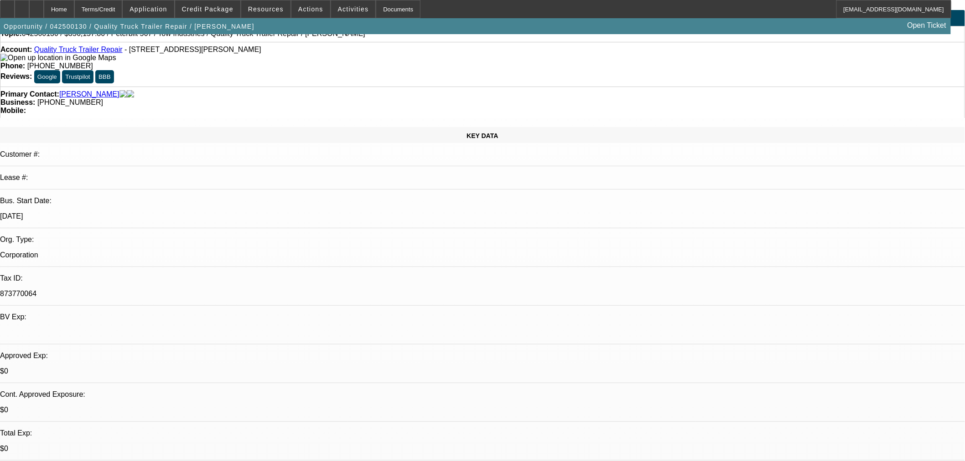
scroll to position [0, 0]
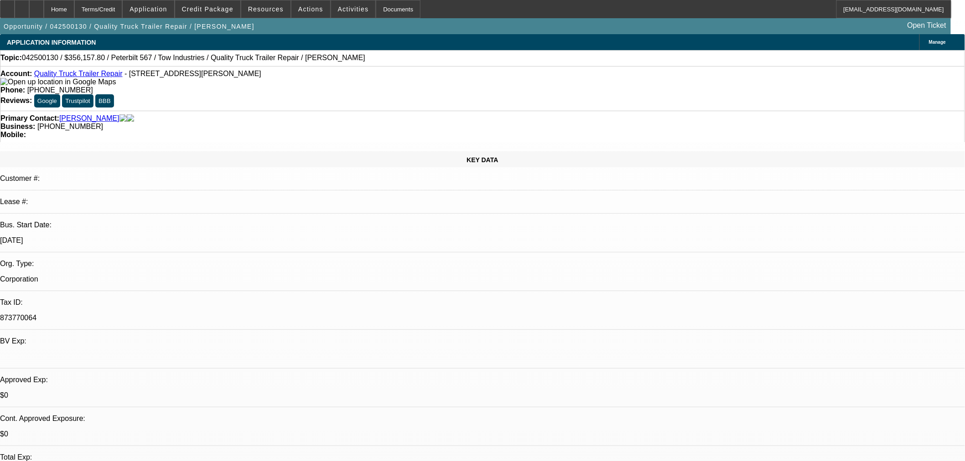
click at [919, 40] on div "Manage" at bounding box center [942, 42] width 46 height 16
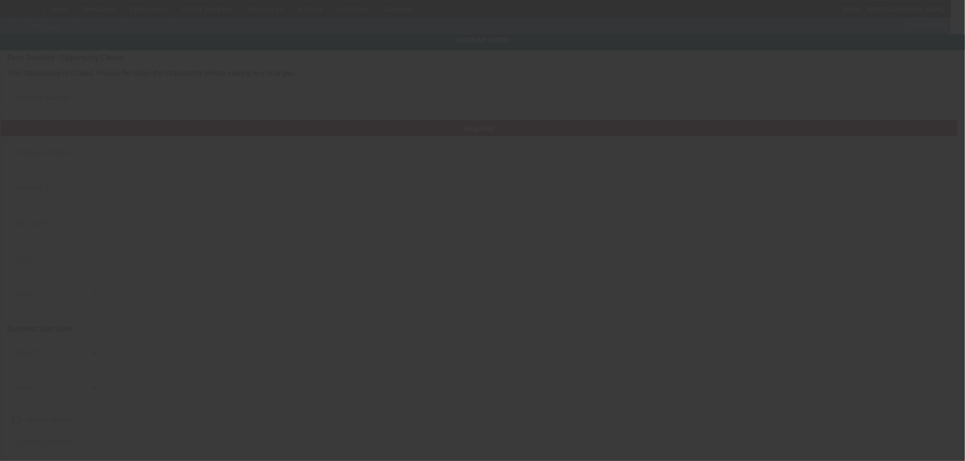
type input "Quality Truck Trailer Repair"
type input "365 [PERSON_NAME] Dr"
type input "95991"
type input "[GEOGRAPHIC_DATA]"
type input "[PHONE_NUMBER]"
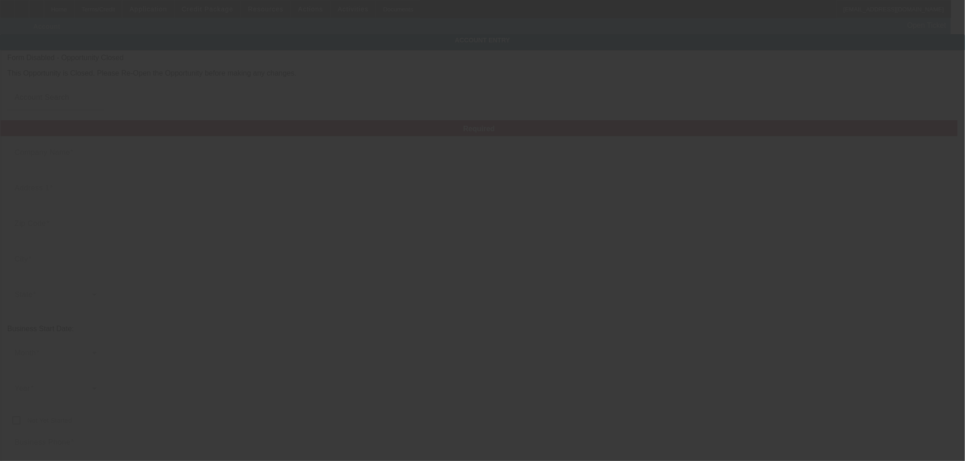
type input "873770064"
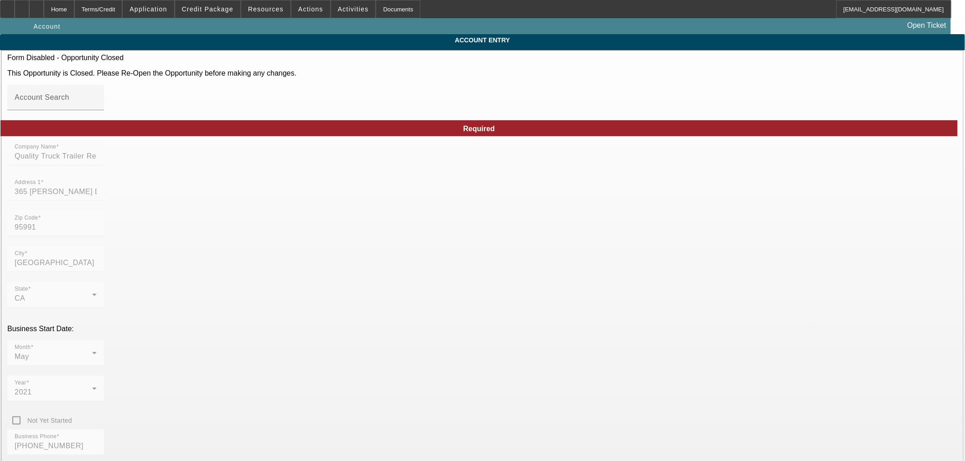
type input "[DATE]"
type input "Ascentium Capital LLC"
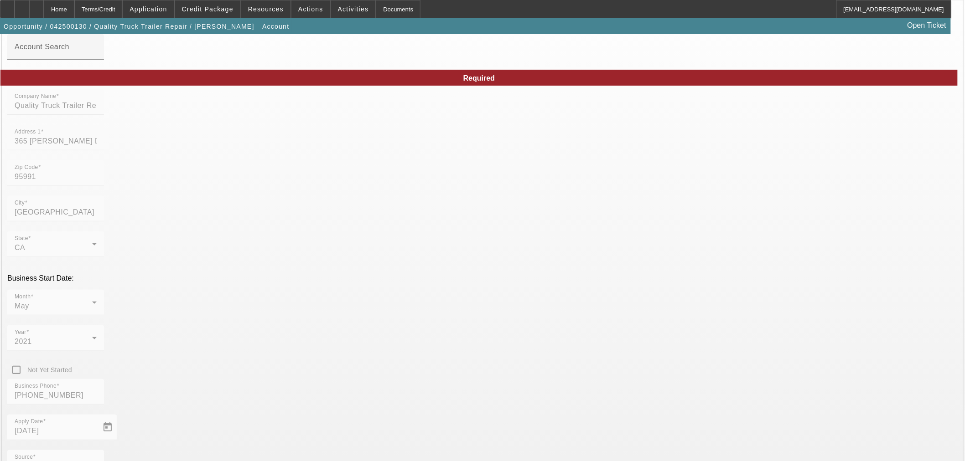
scroll to position [156, 0]
